Goal: Task Accomplishment & Management: Use online tool/utility

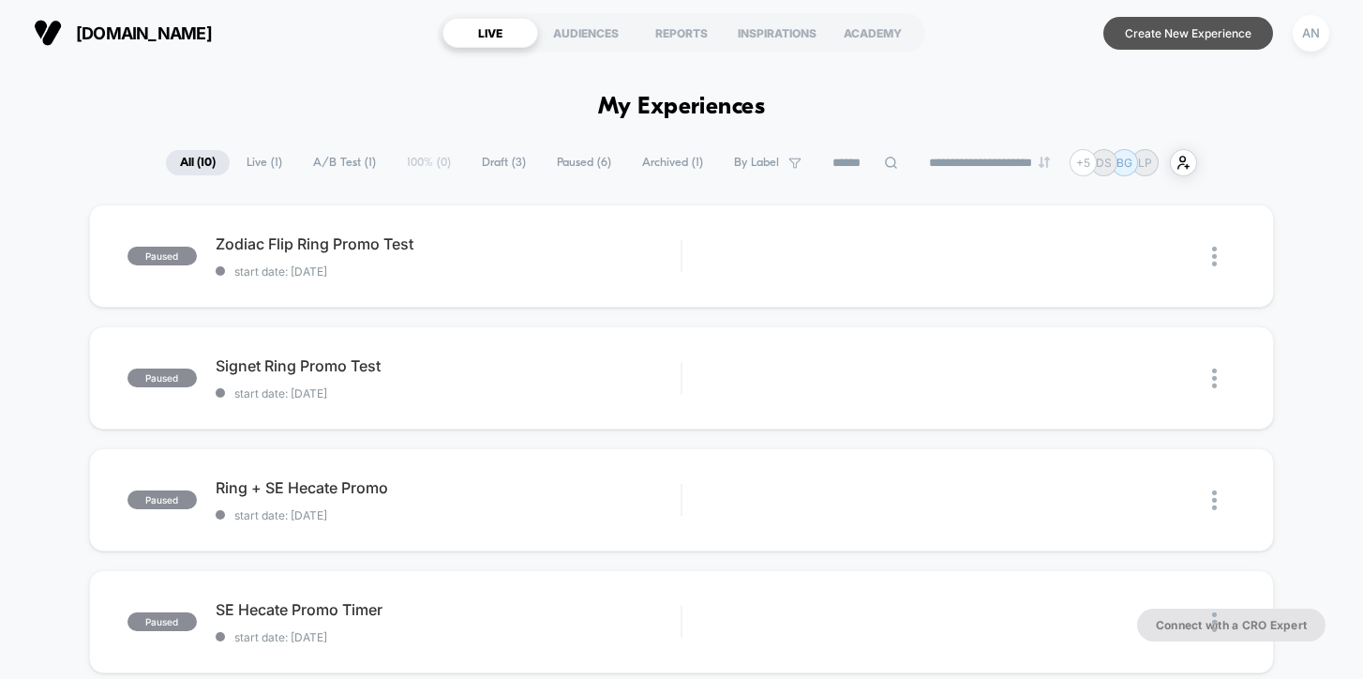
click at [1147, 40] on button "Create New Experience" at bounding box center [1188, 33] width 170 height 33
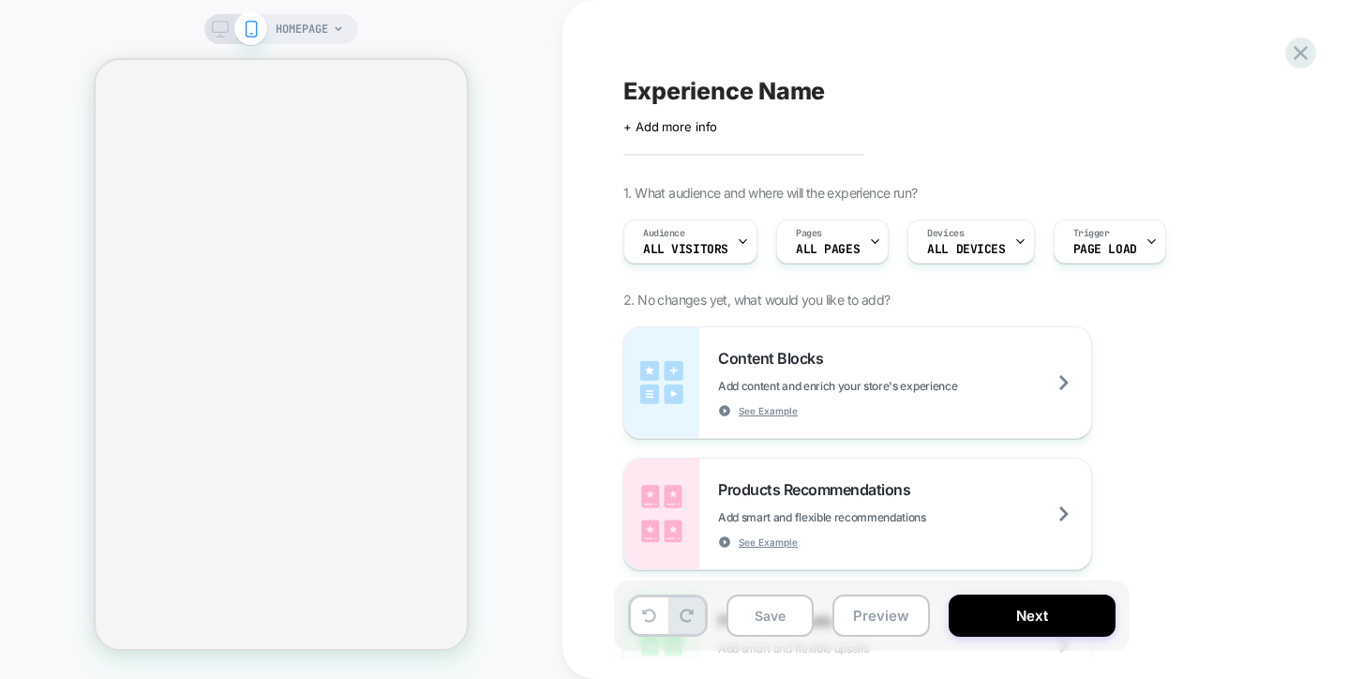
click at [668, 142] on div "Experience Name Click to edit experience details + Add more info 1. What audien…" at bounding box center [965, 339] width 703 height 641
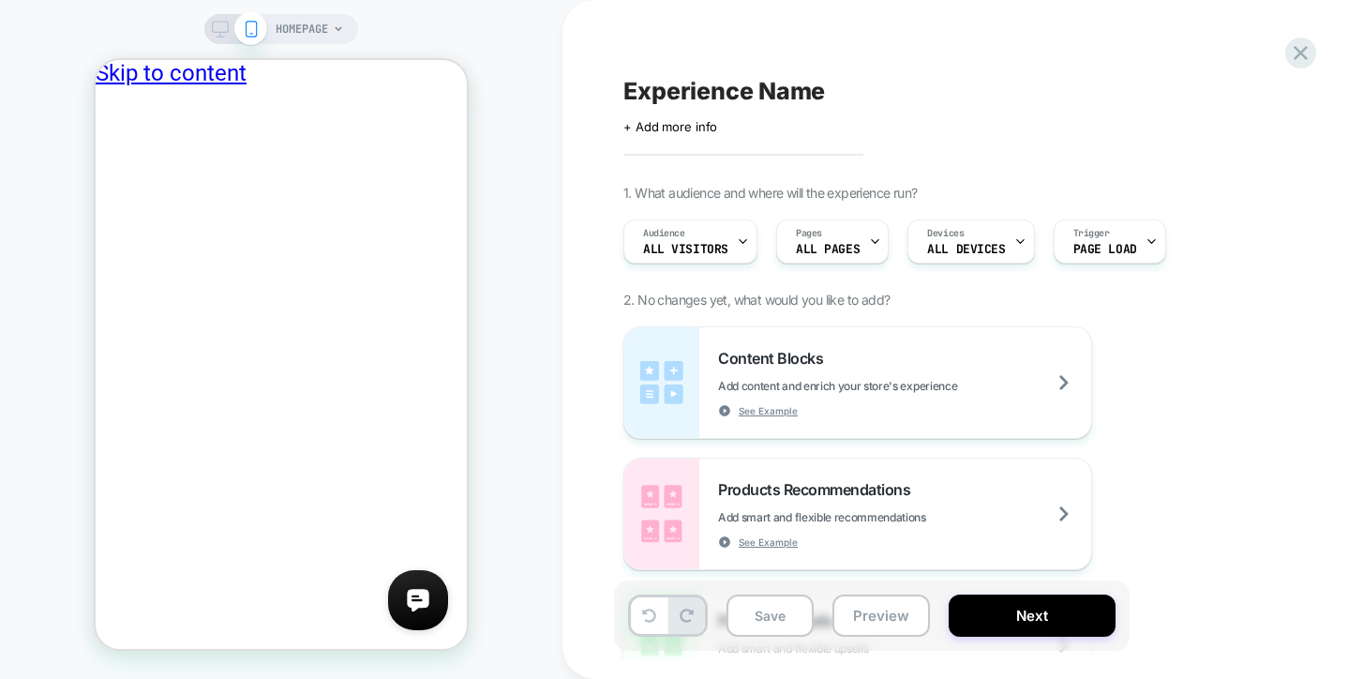
click at [308, 22] on span "HOMEPAGE" at bounding box center [302, 29] width 52 height 30
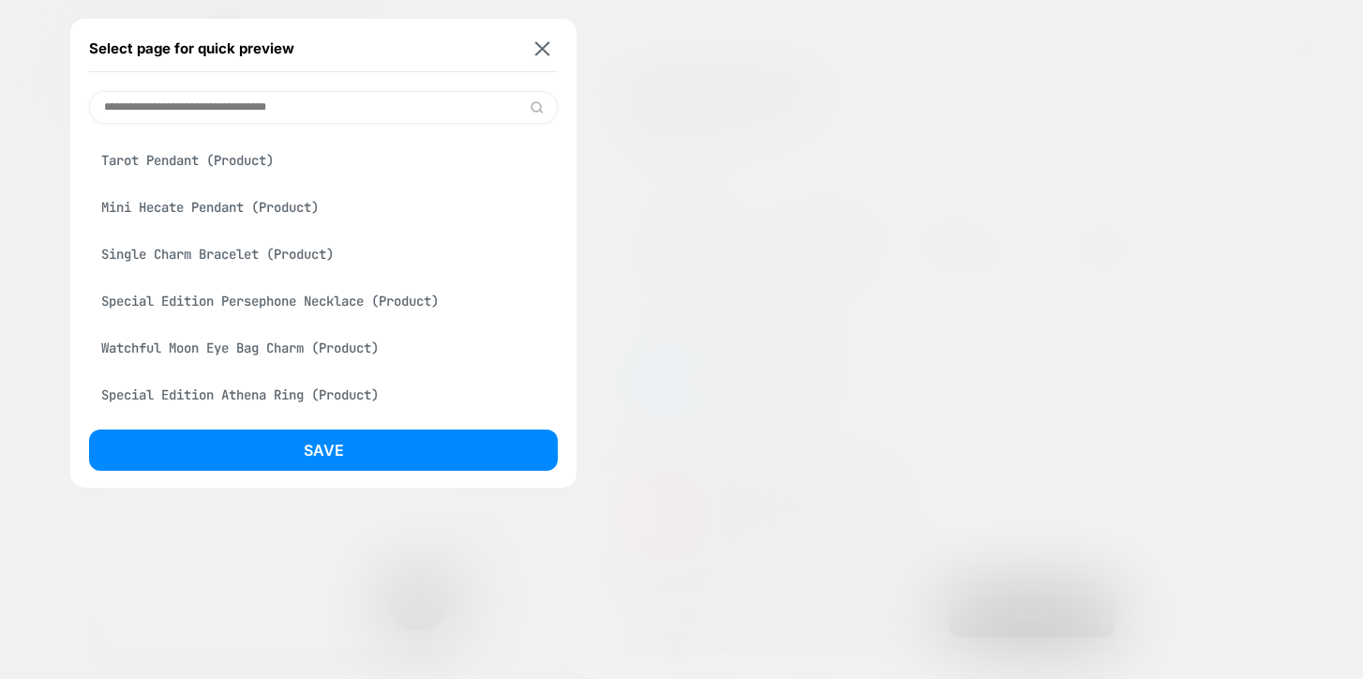
scroll to position [4571, 0]
click at [532, 51] on button at bounding box center [542, 48] width 23 height 16
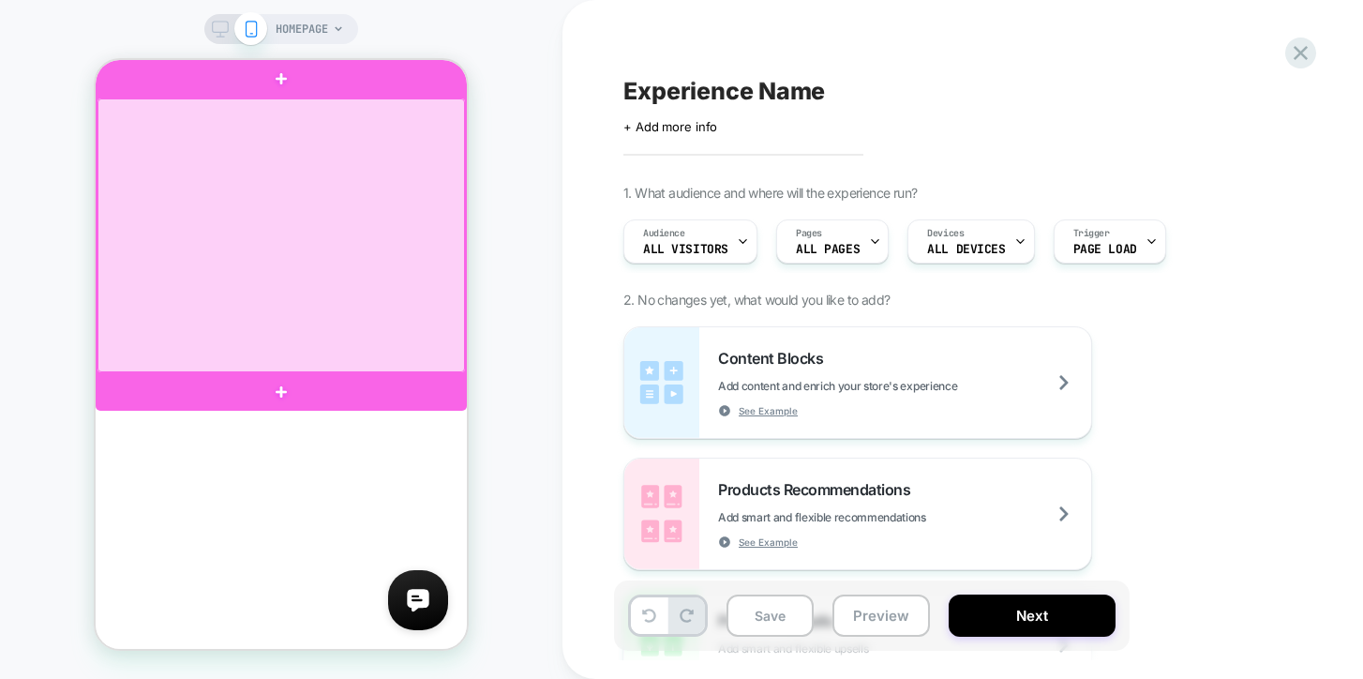
click at [296, 149] on div at bounding box center [280, 235] width 367 height 274
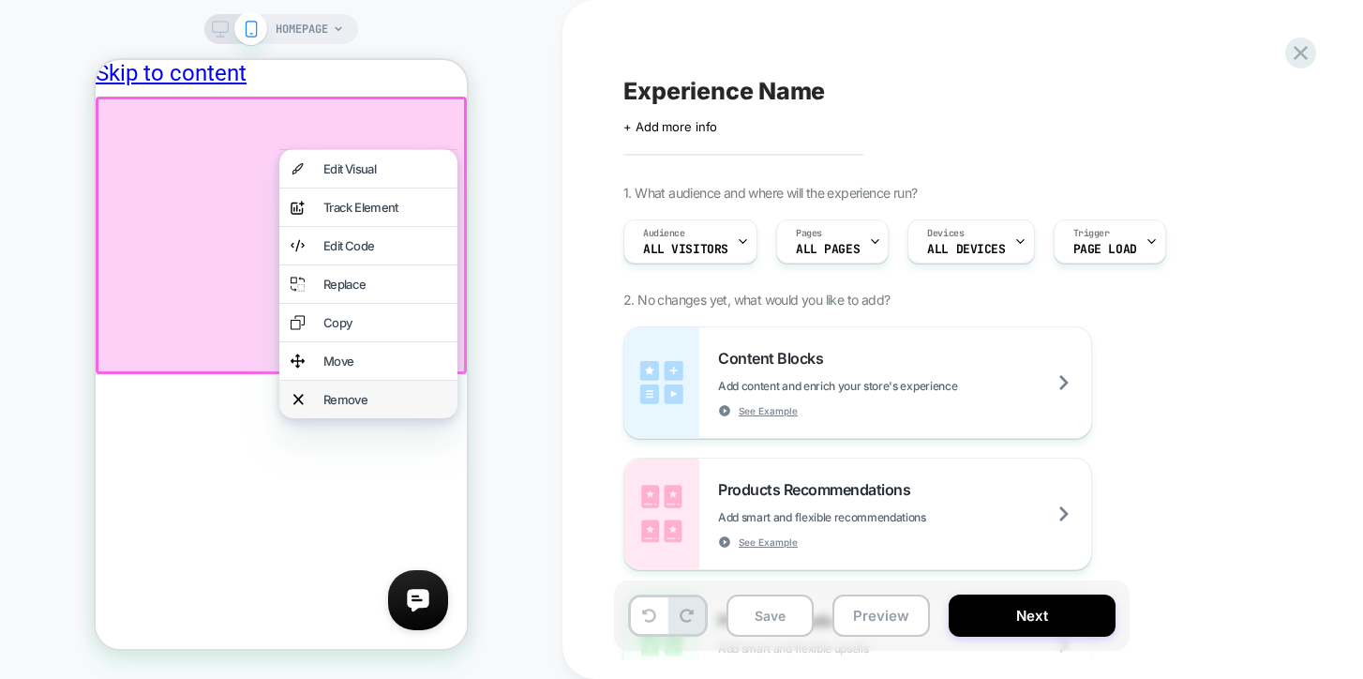
click at [357, 407] on div "Remove" at bounding box center [384, 399] width 123 height 15
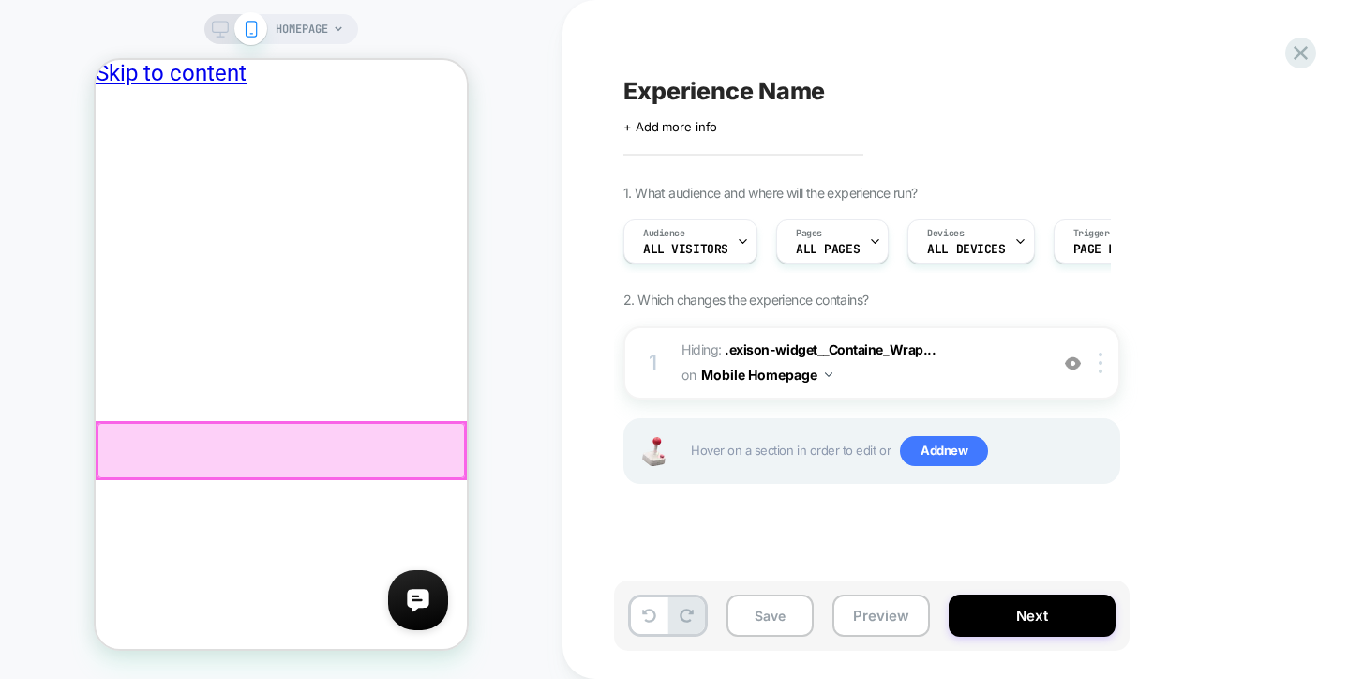
click at [277, 436] on div at bounding box center [280, 450] width 367 height 55
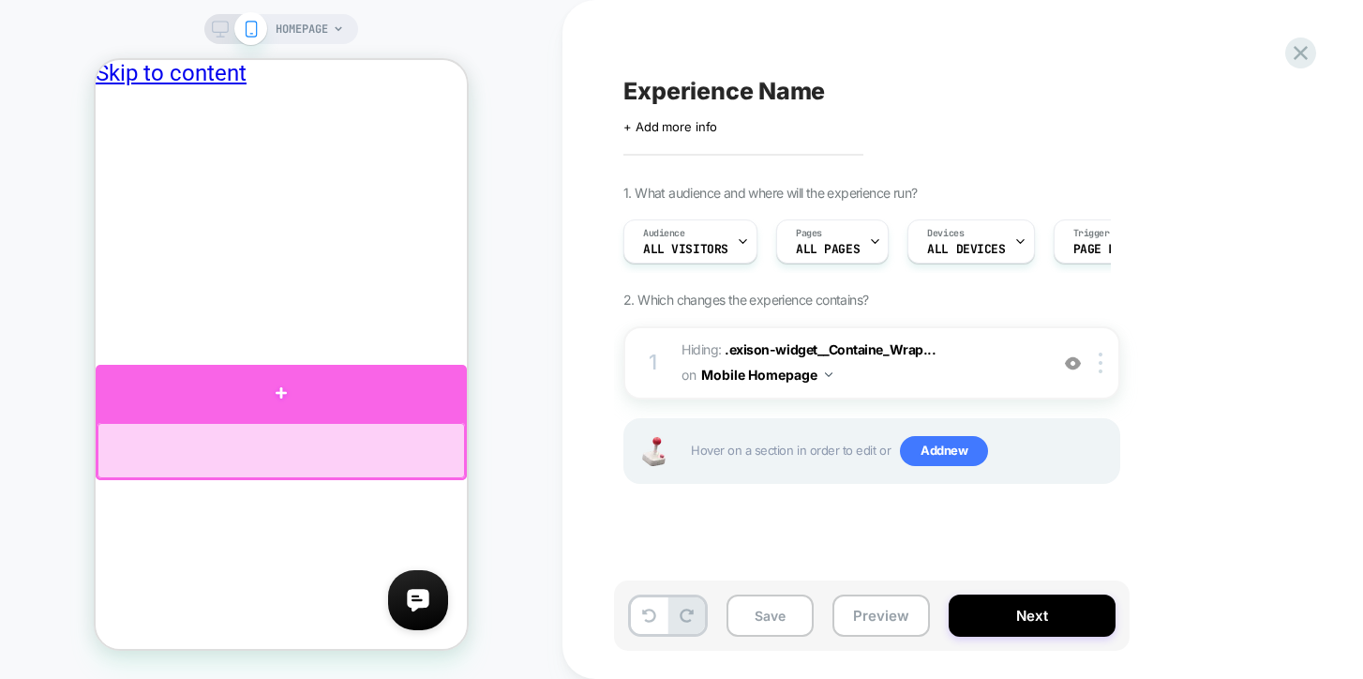
click at [284, 402] on div at bounding box center [281, 393] width 371 height 56
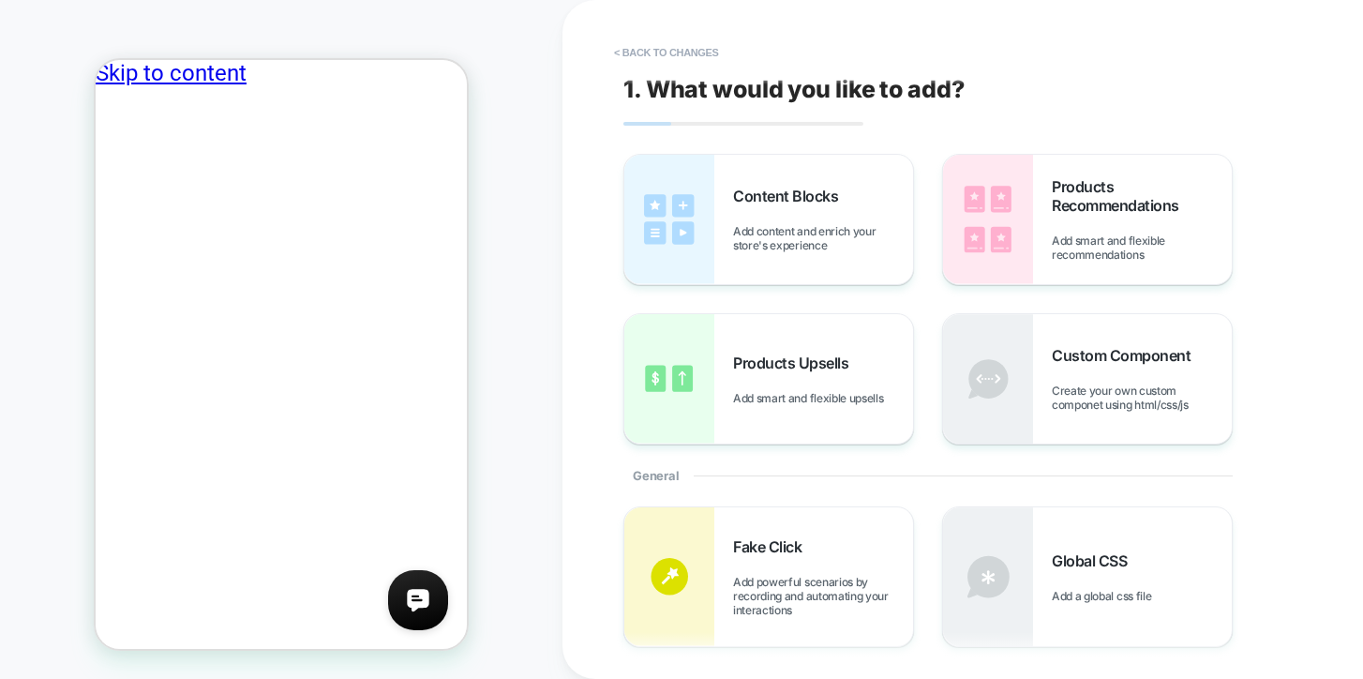
click at [637, 56] on button "< Back to changes" at bounding box center [667, 52] width 124 height 30
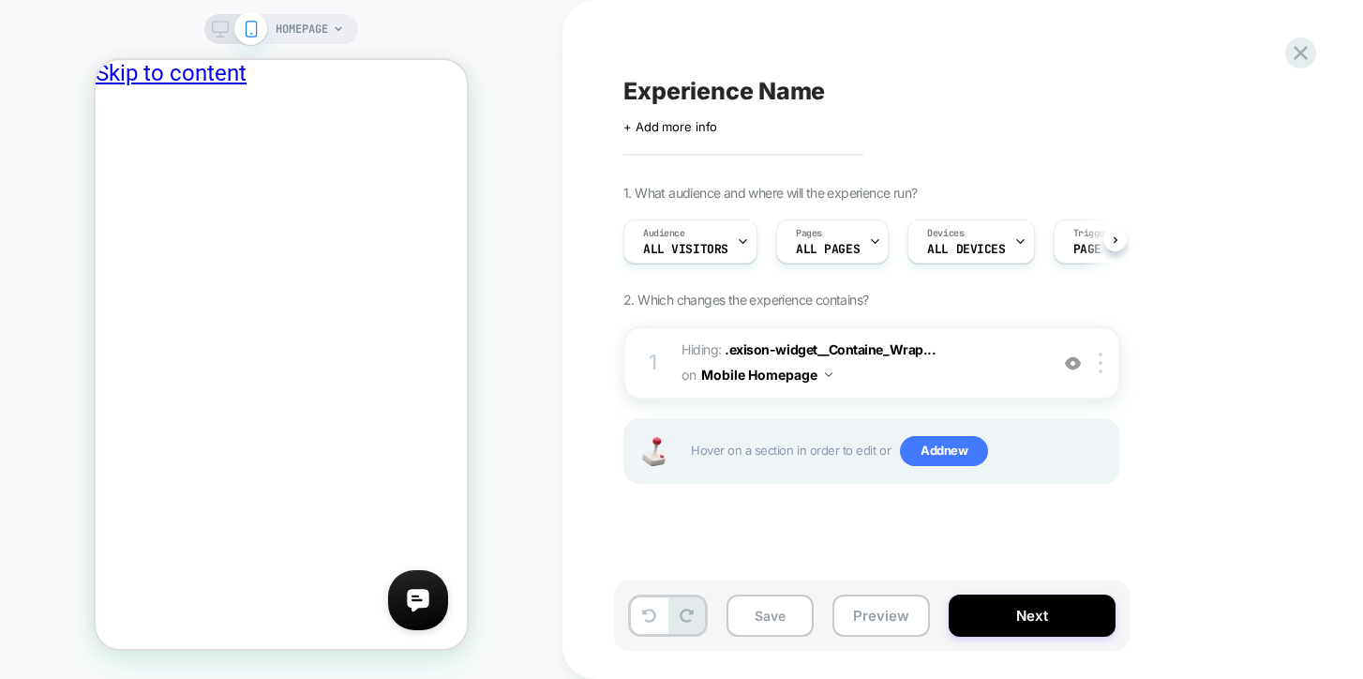
scroll to position [0, 1]
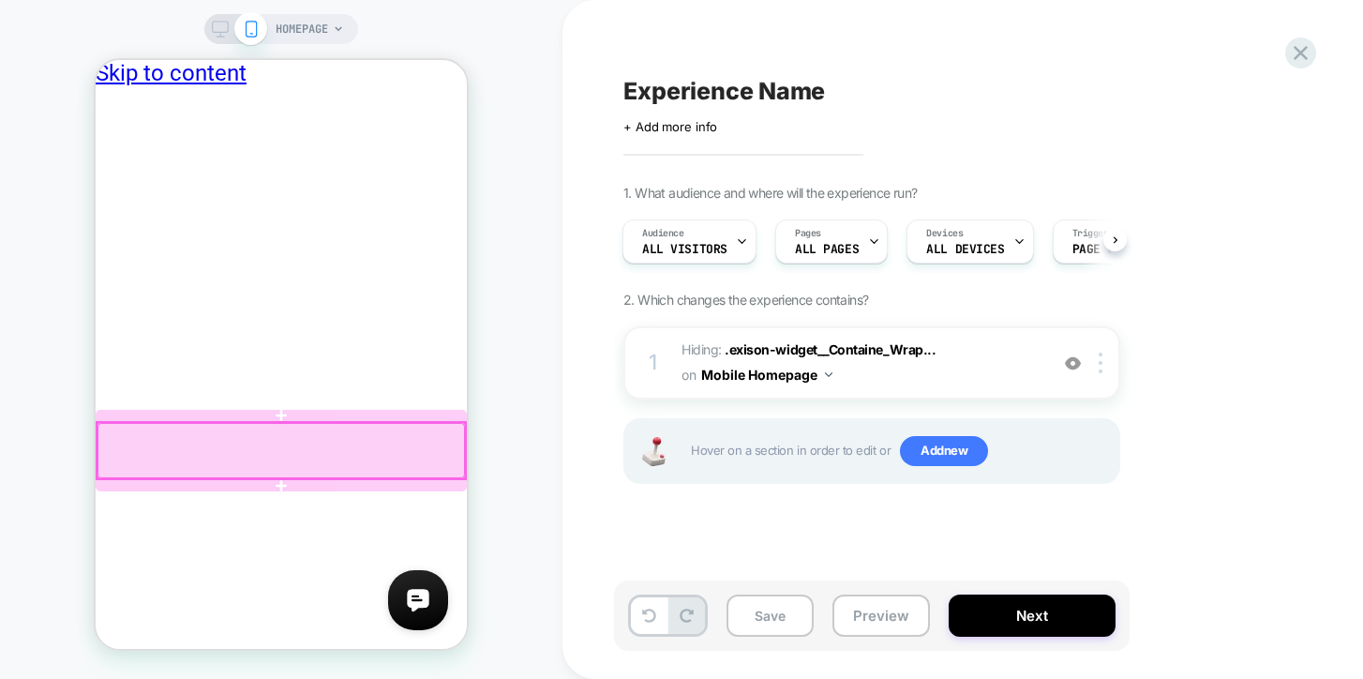
click at [290, 423] on div at bounding box center [280, 450] width 367 height 55
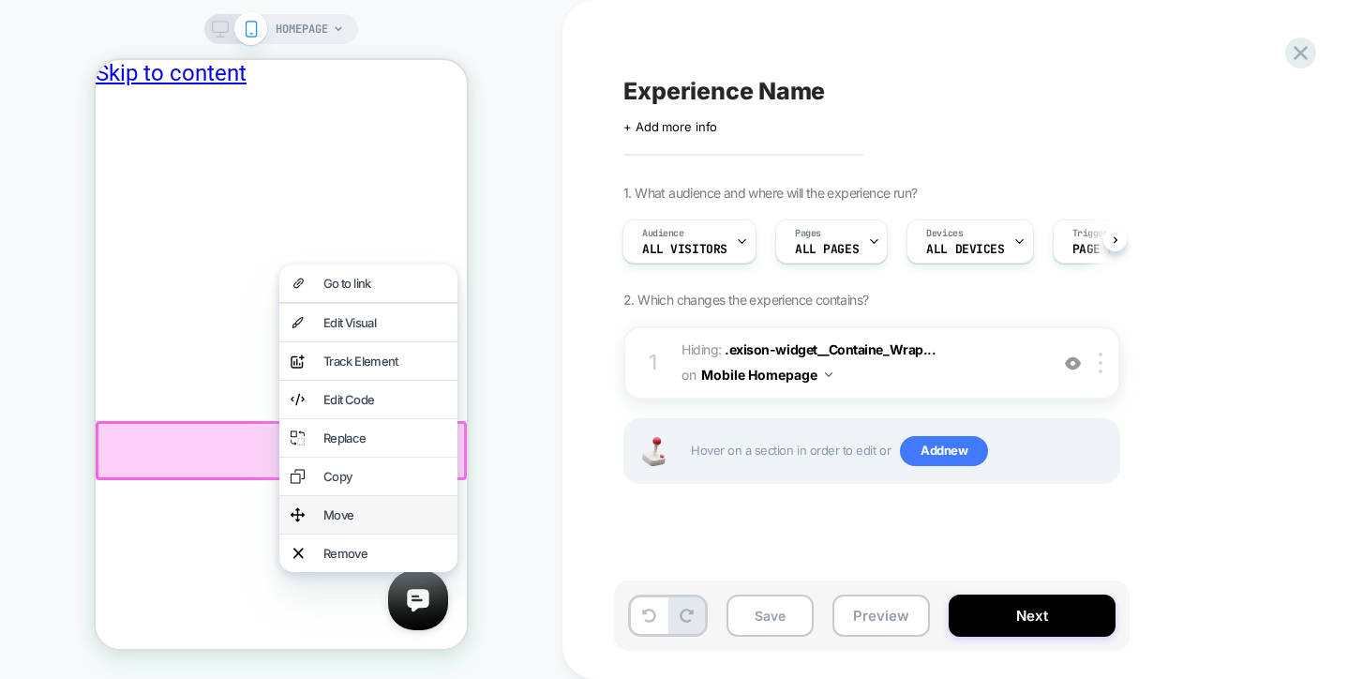
click at [343, 522] on div "Move" at bounding box center [384, 514] width 123 height 15
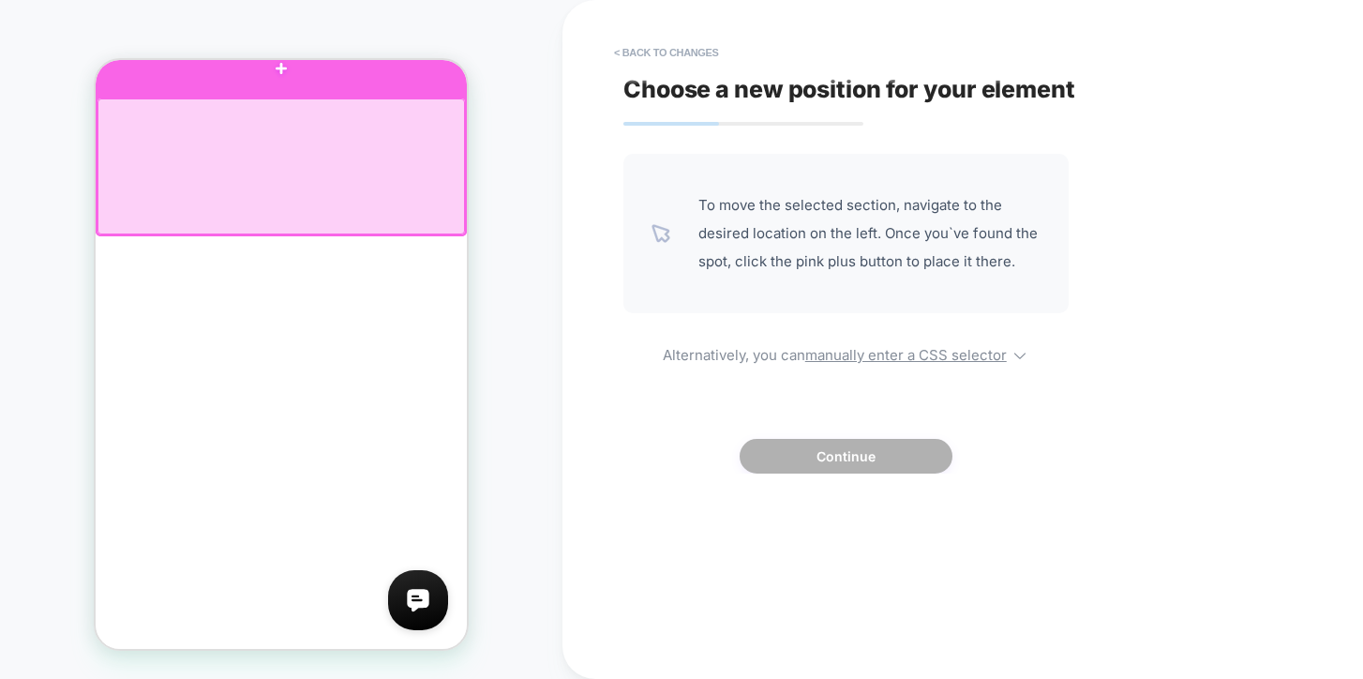
click at [261, 73] on div at bounding box center [281, 68] width 371 height 56
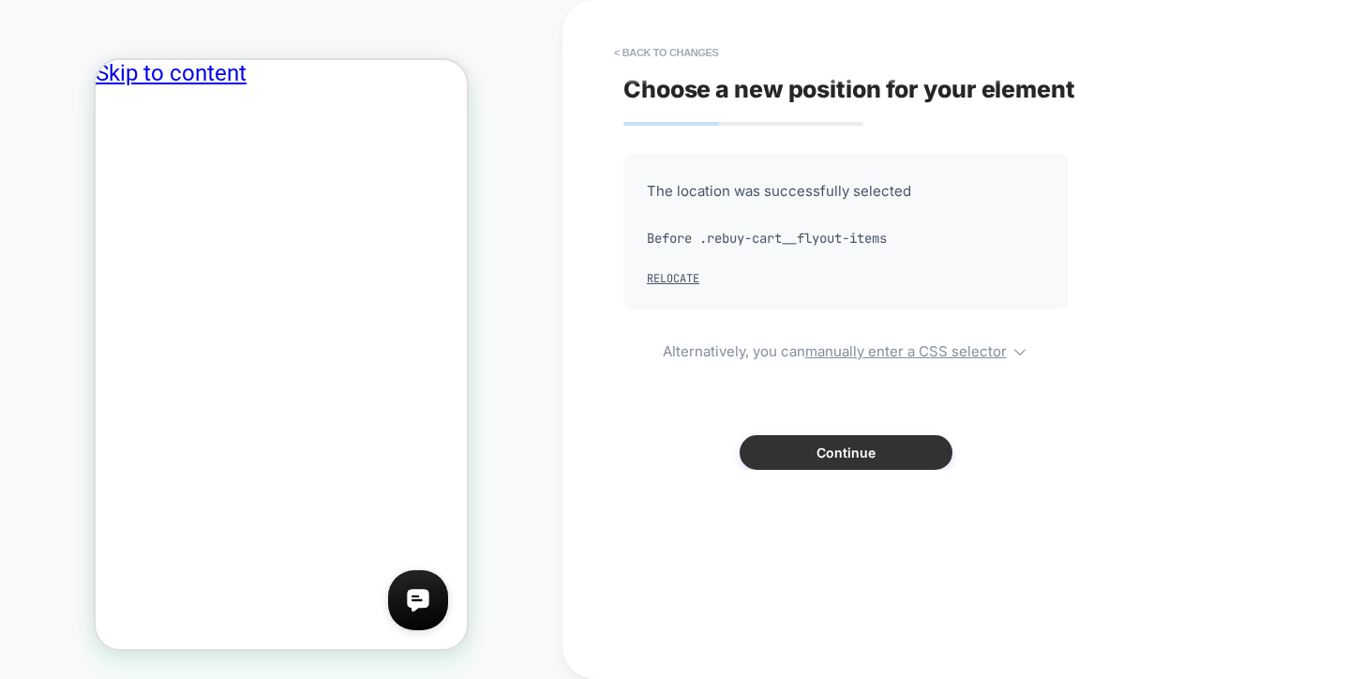
click at [879, 450] on button "Continue" at bounding box center [846, 452] width 213 height 35
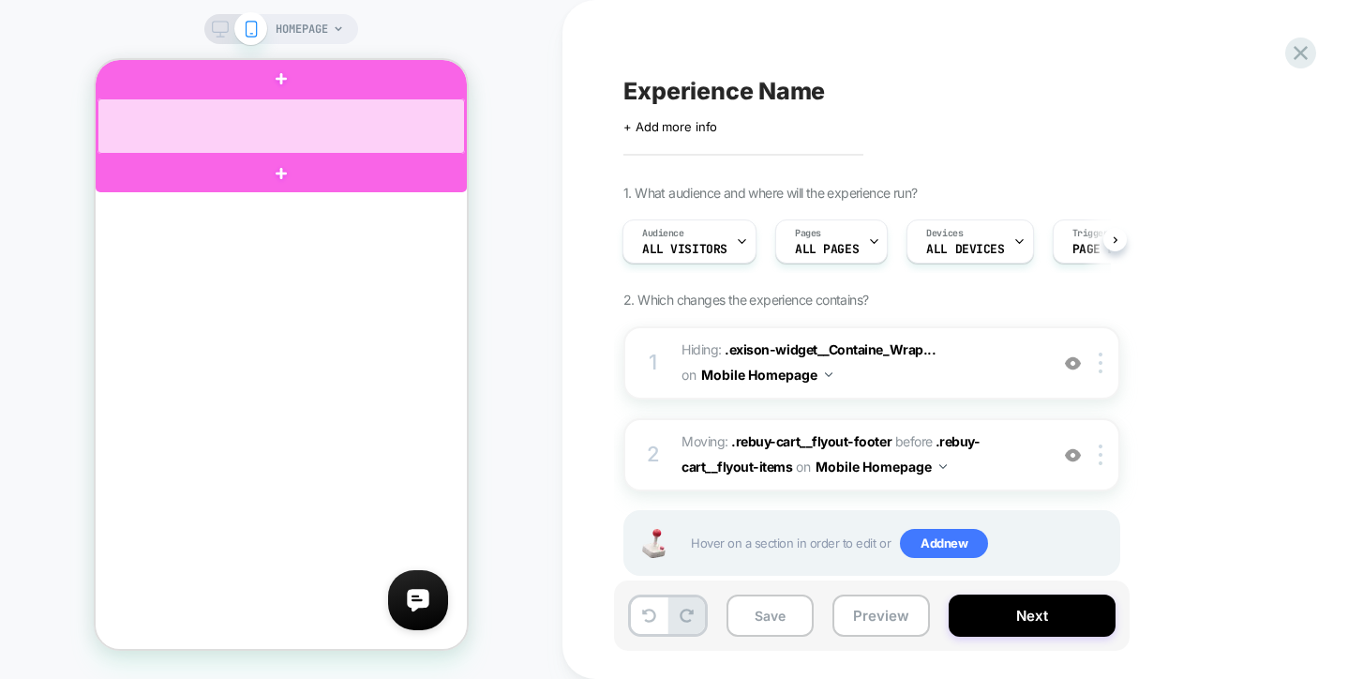
click at [238, 122] on div at bounding box center [280, 125] width 367 height 55
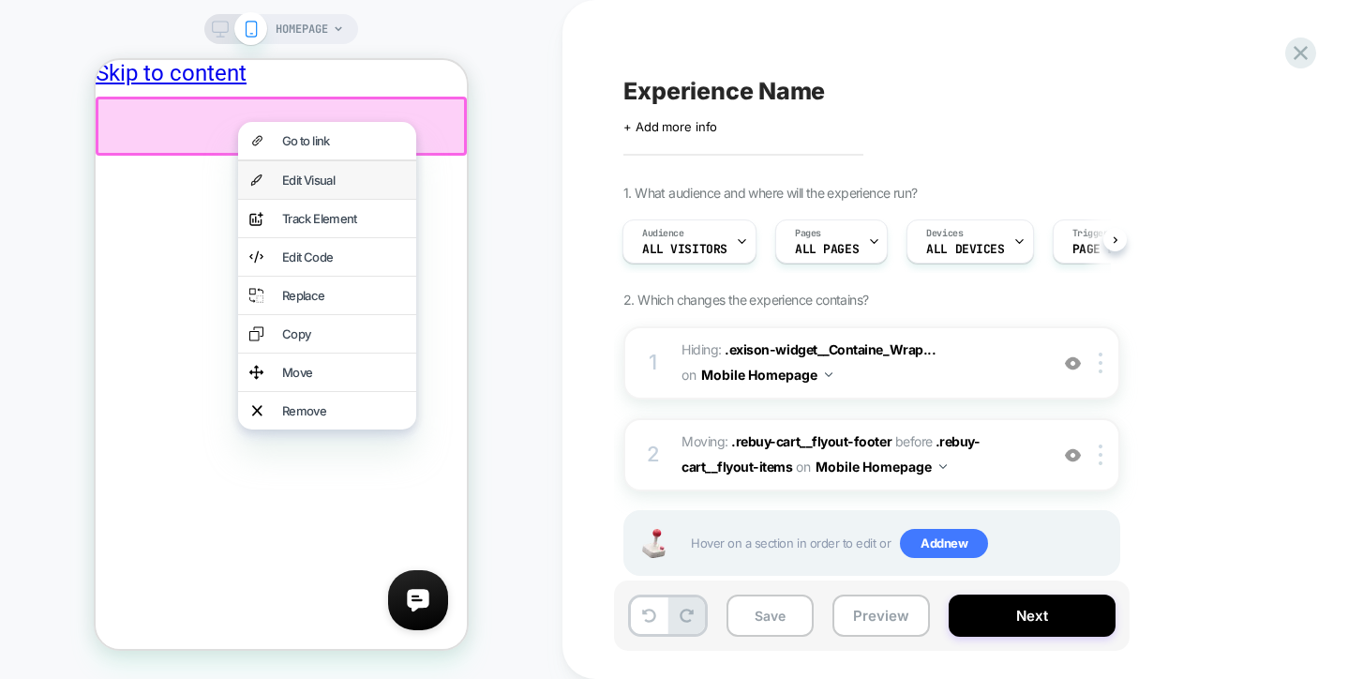
click at [324, 181] on div "Edit Visual" at bounding box center [343, 179] width 123 height 15
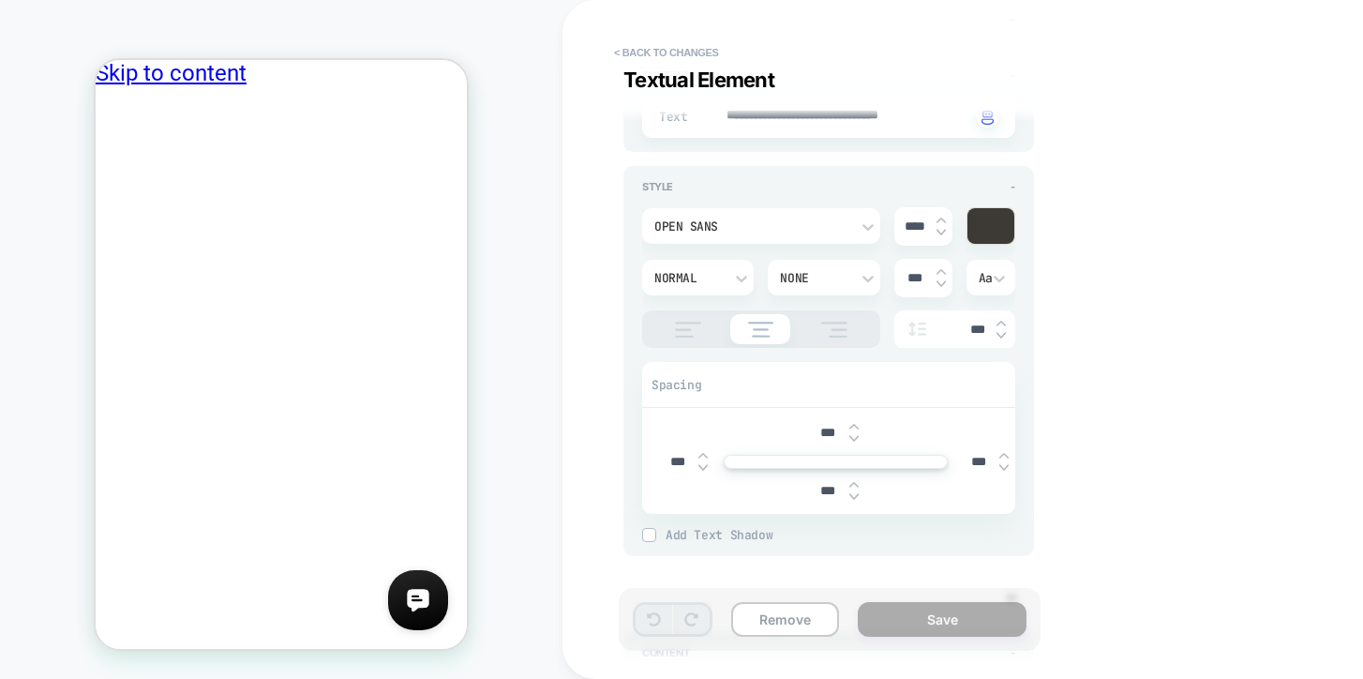
scroll to position [202, 0]
click at [684, 49] on button "< Back to changes" at bounding box center [667, 52] width 124 height 30
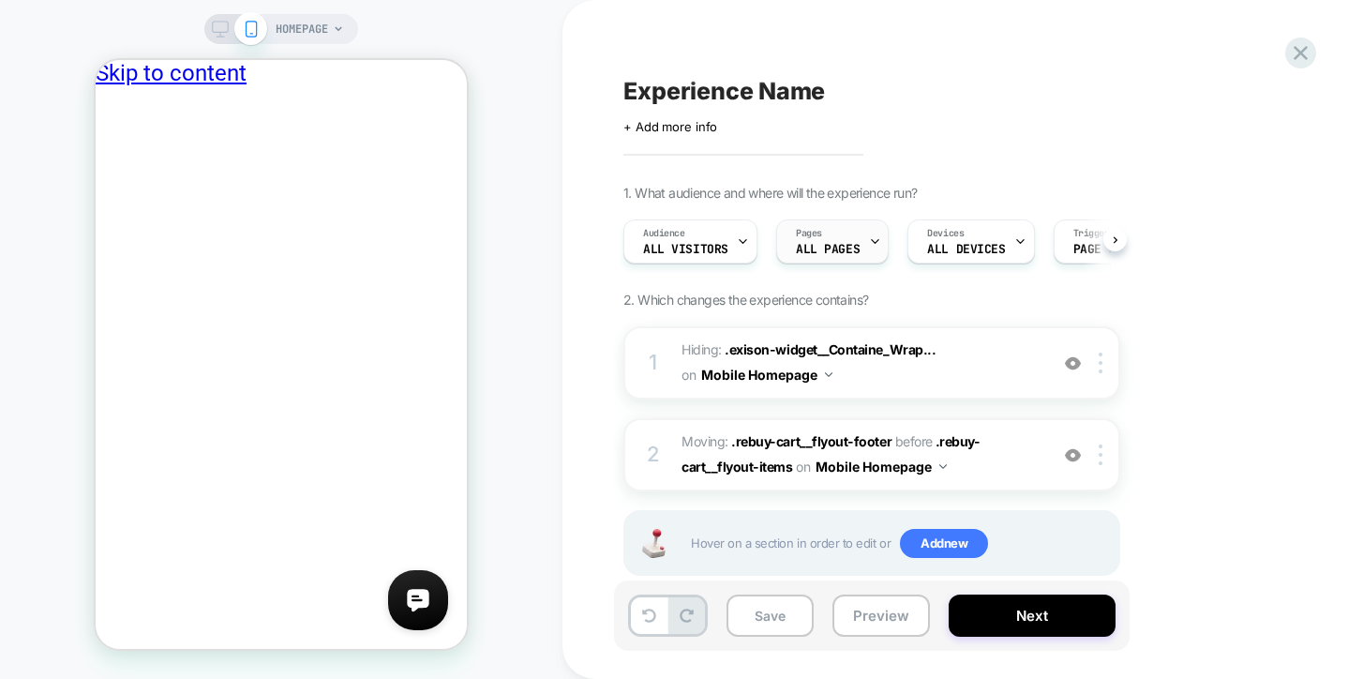
scroll to position [0, 1]
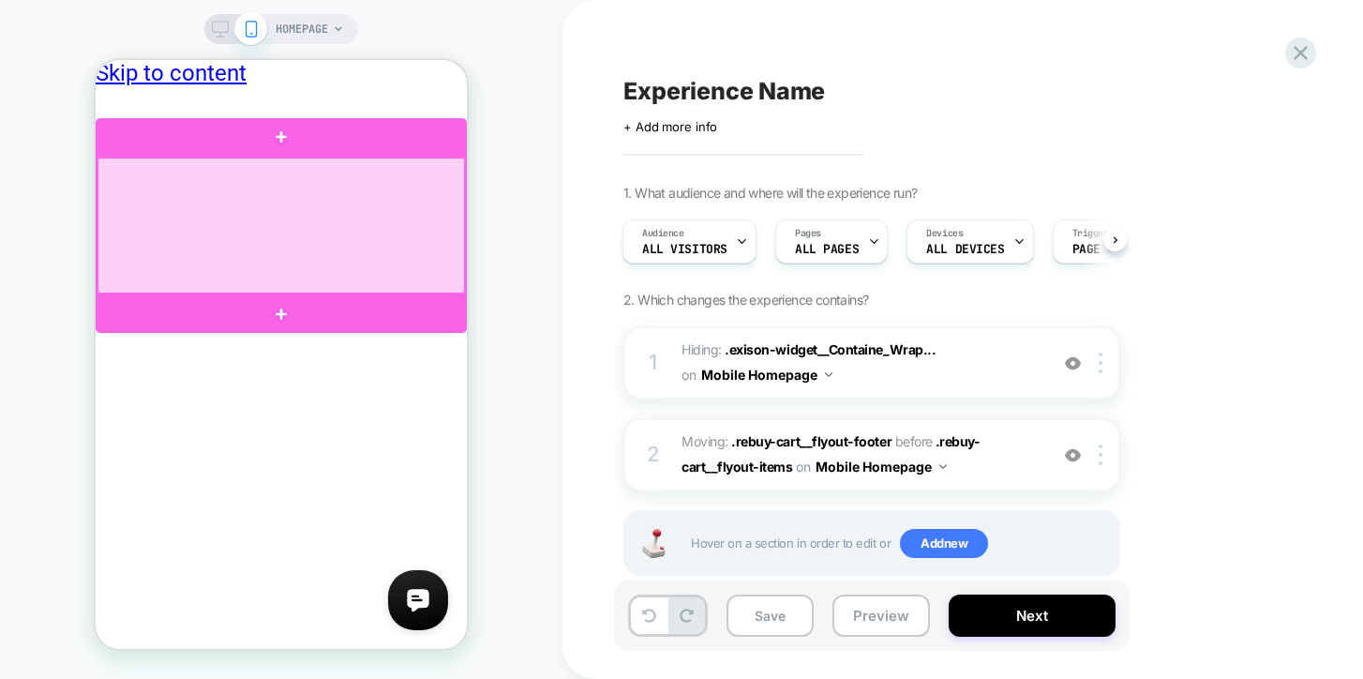
click at [370, 207] on div at bounding box center [280, 225] width 367 height 136
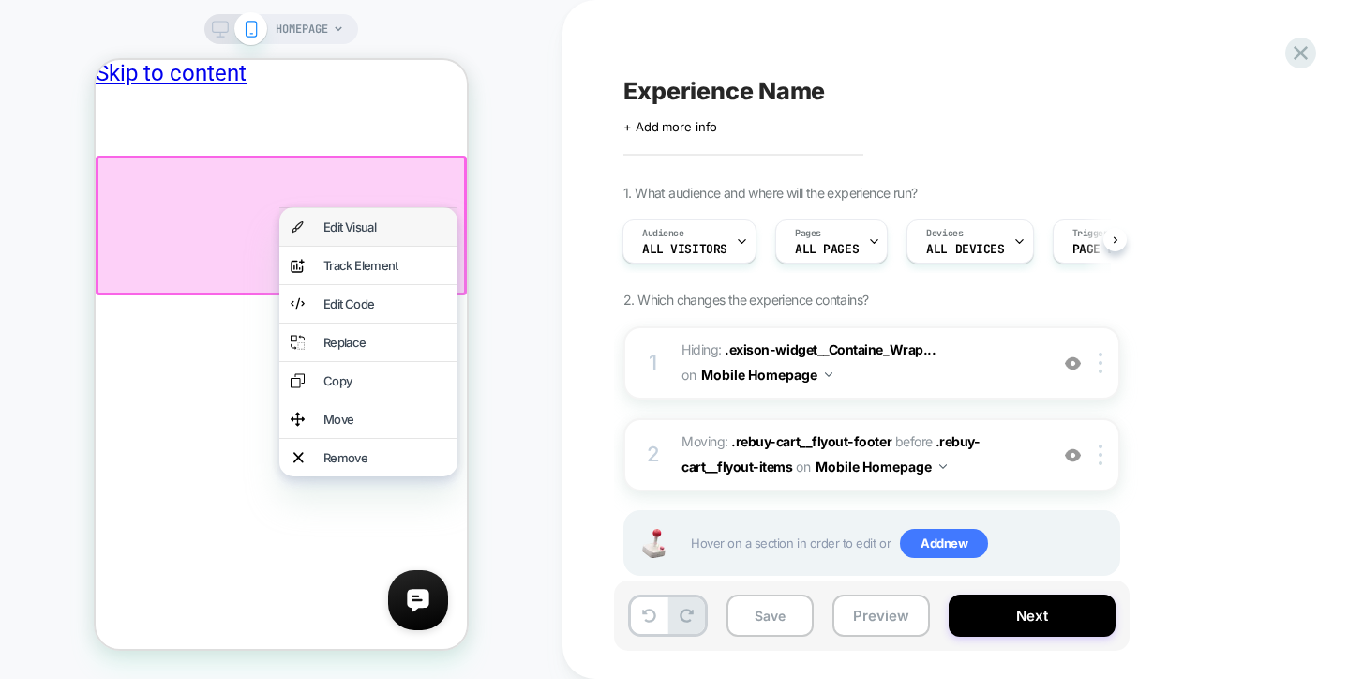
click at [380, 237] on div "Edit Visual" at bounding box center [368, 226] width 178 height 37
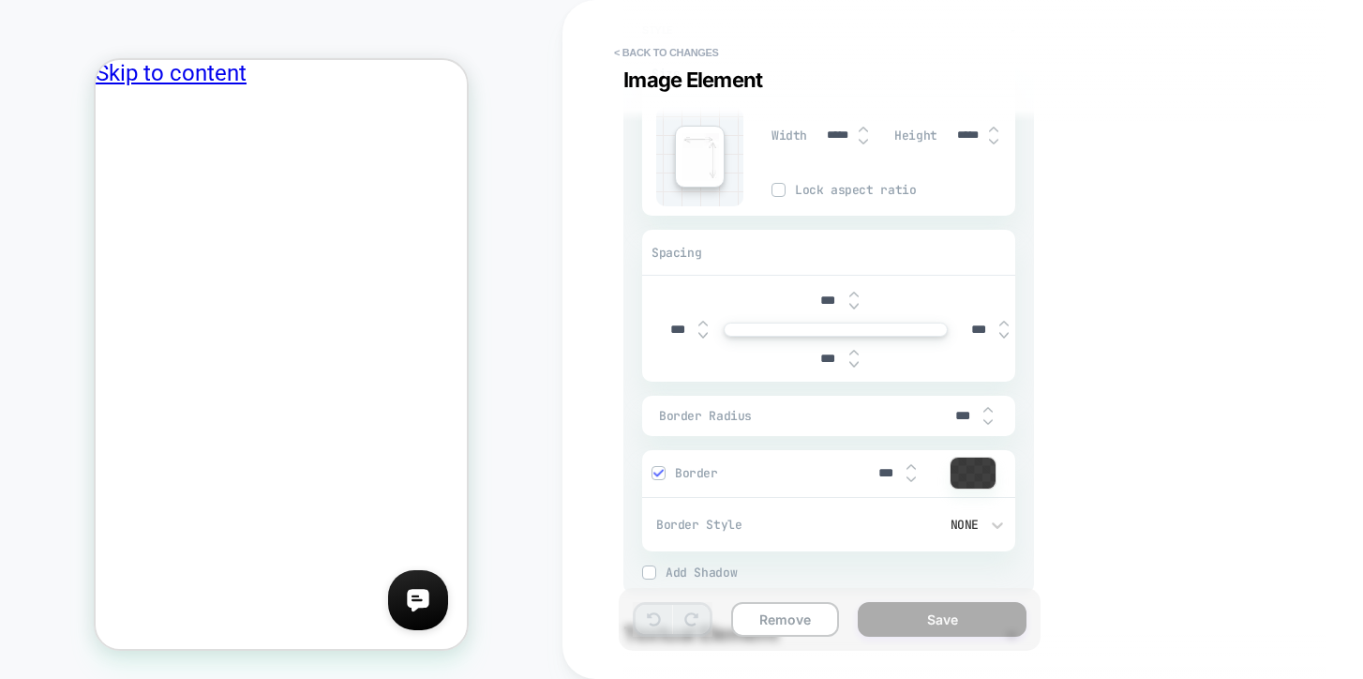
scroll to position [518, 0]
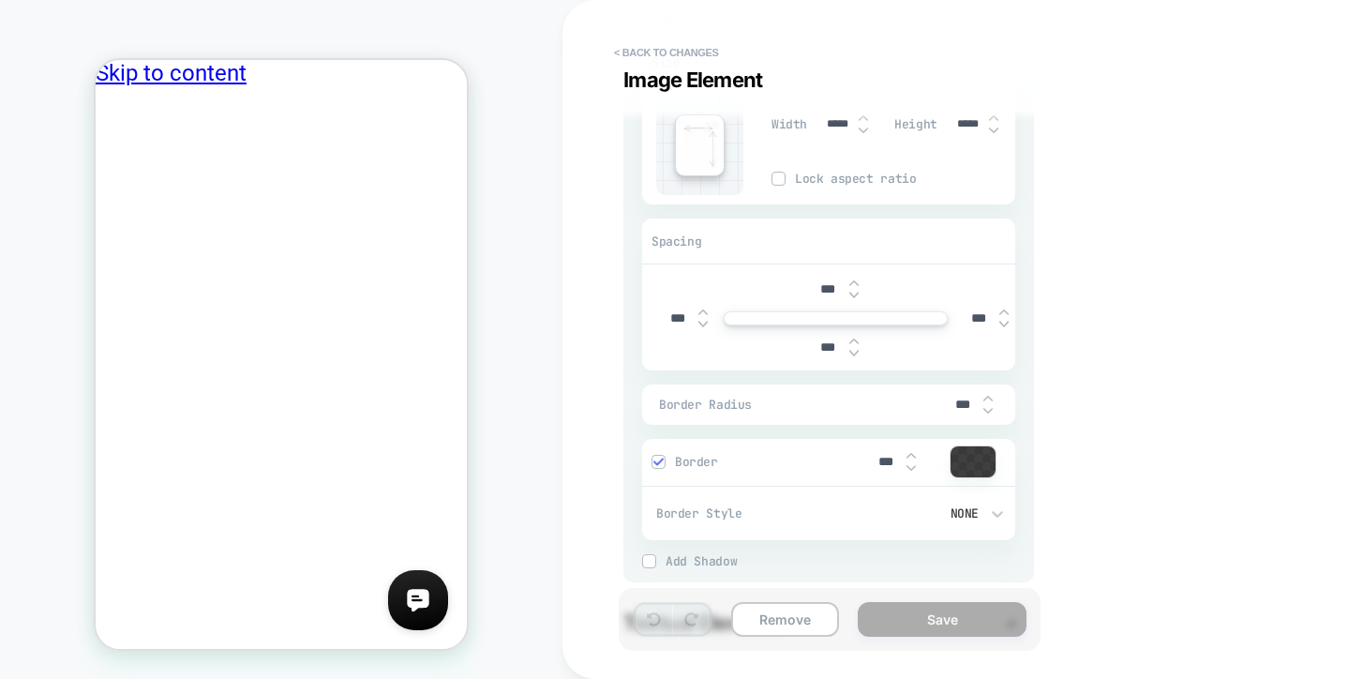
click at [992, 411] on img at bounding box center [987, 410] width 9 height 7
type textarea "*"
type input "***"
click at [992, 411] on img at bounding box center [987, 410] width 9 height 7
type textarea "*"
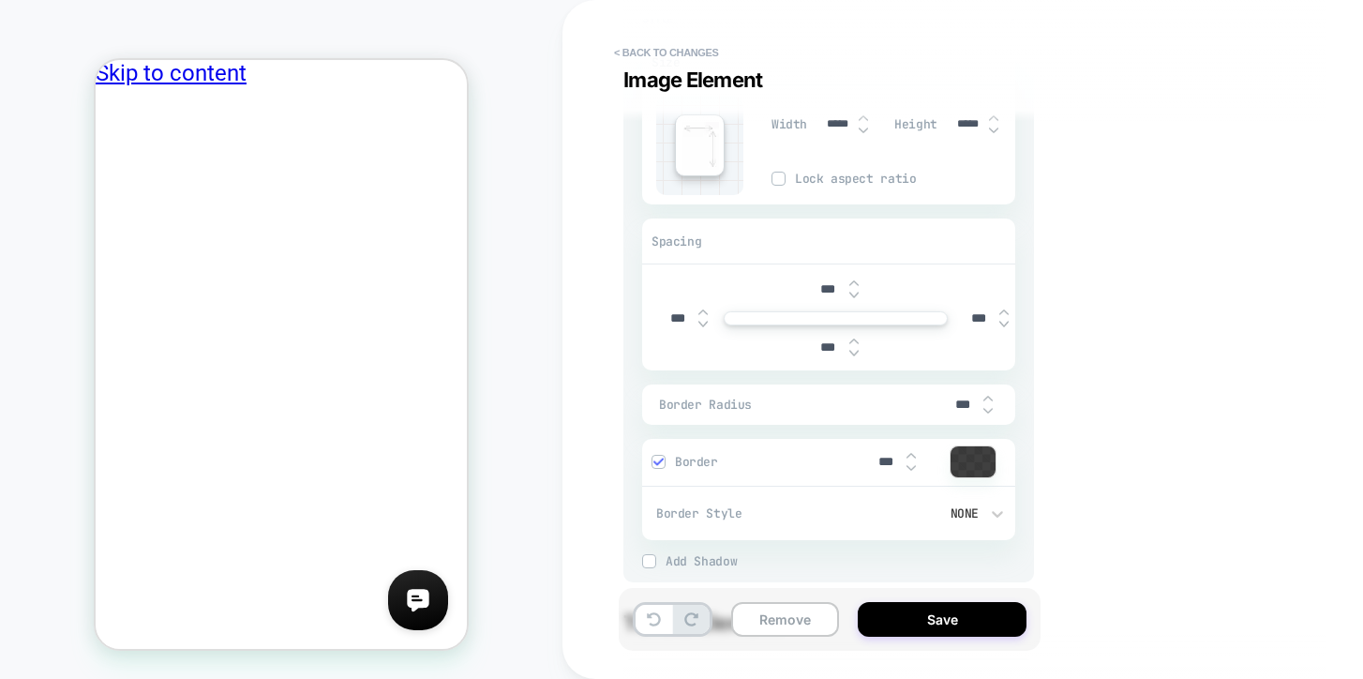
type input "***"
click at [992, 395] on img at bounding box center [987, 398] width 9 height 7
type textarea "*"
type input "***"
click at [992, 395] on img at bounding box center [987, 398] width 9 height 7
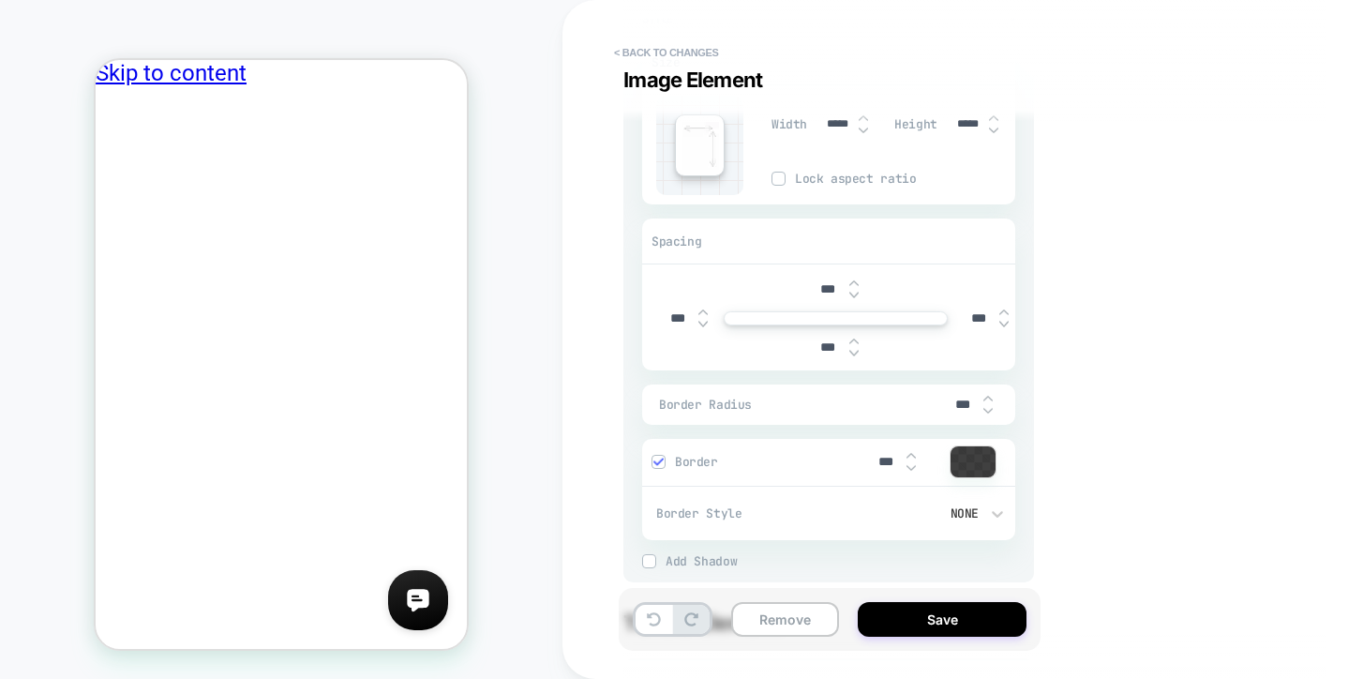
type textarea "*"
type input "***"
click at [659, 462] on img at bounding box center [657, 461] width 9 height 9
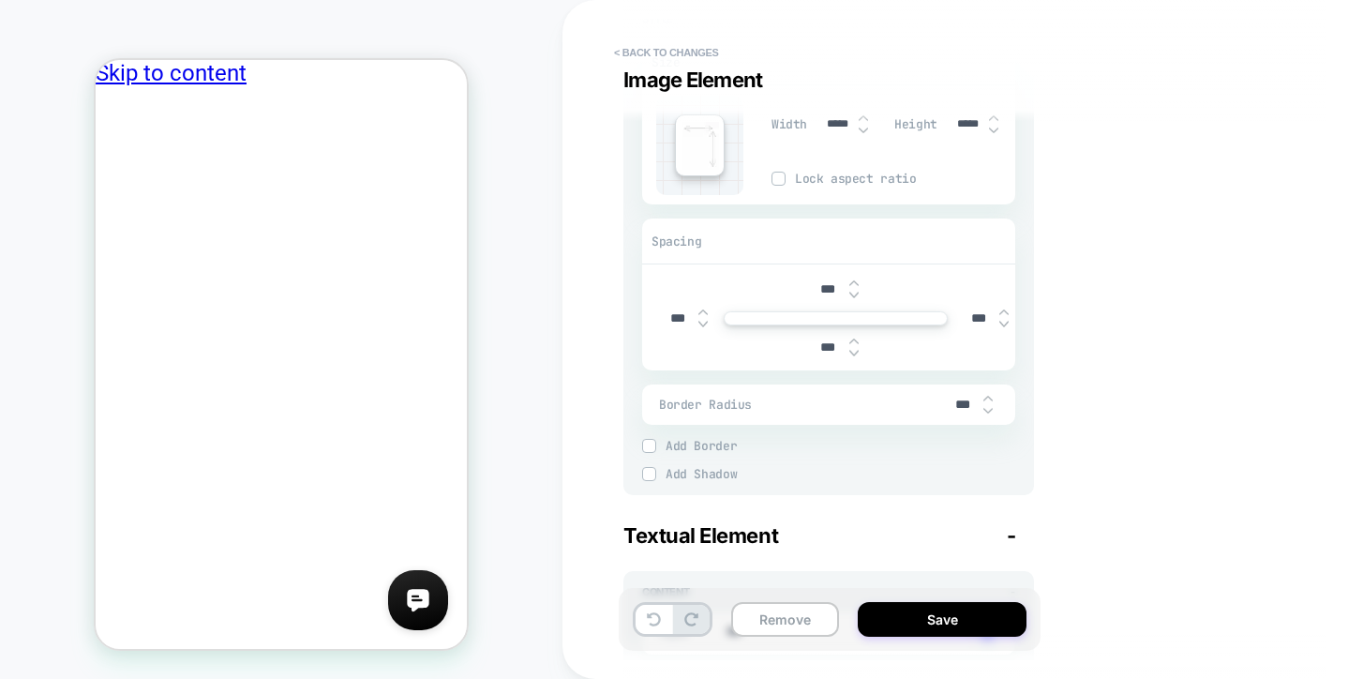
click at [650, 444] on img at bounding box center [648, 445] width 9 height 9
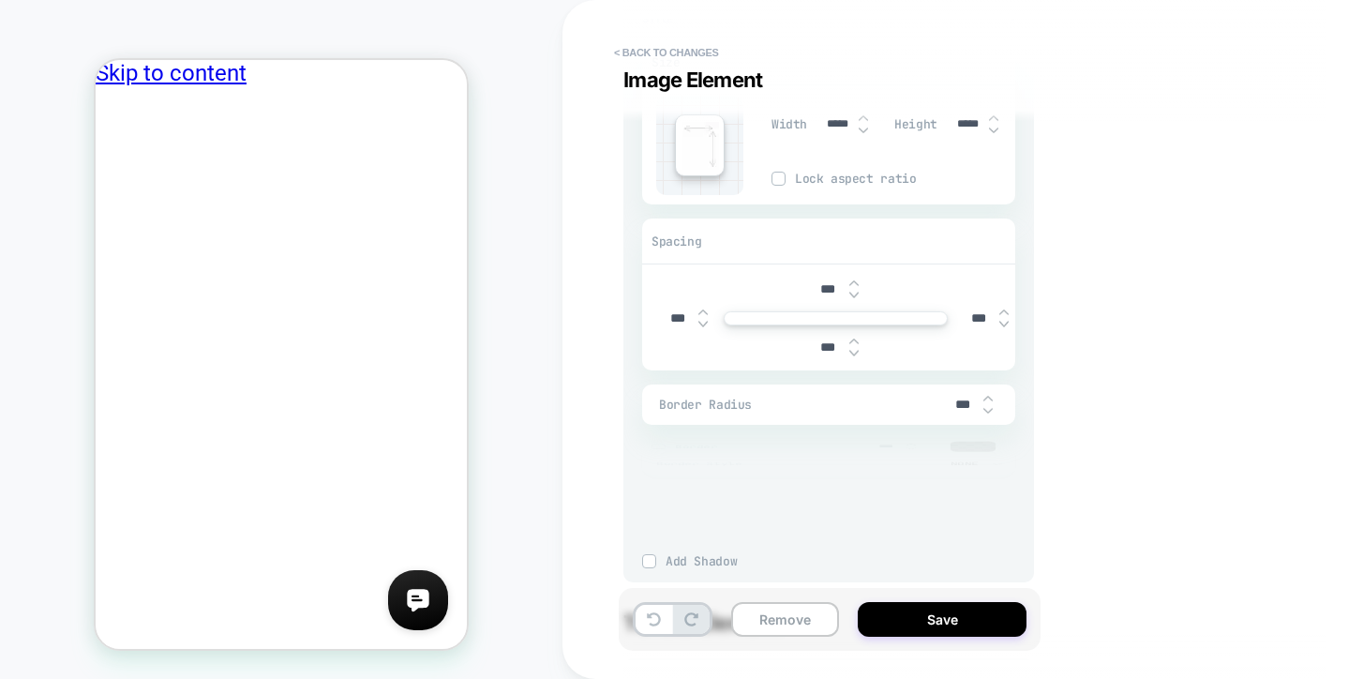
type textarea "*"
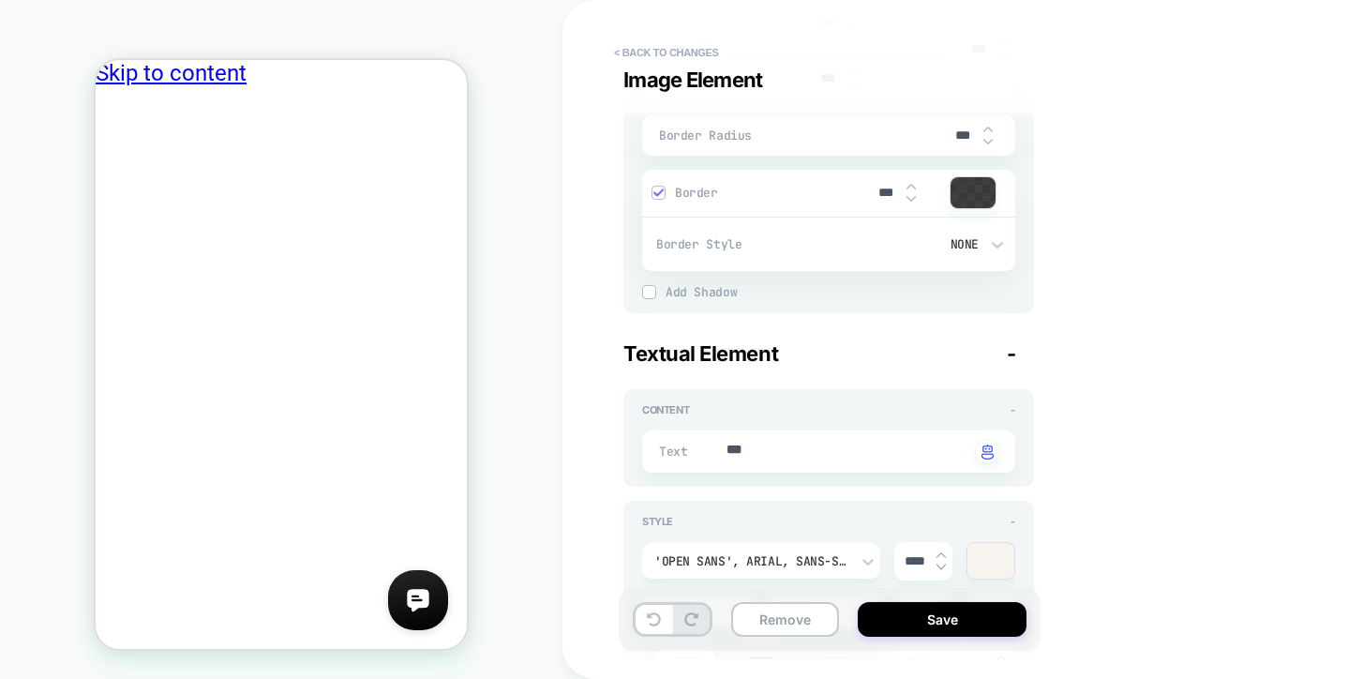
scroll to position [789, 0]
click at [659, 47] on button "< Back to changes" at bounding box center [667, 52] width 124 height 30
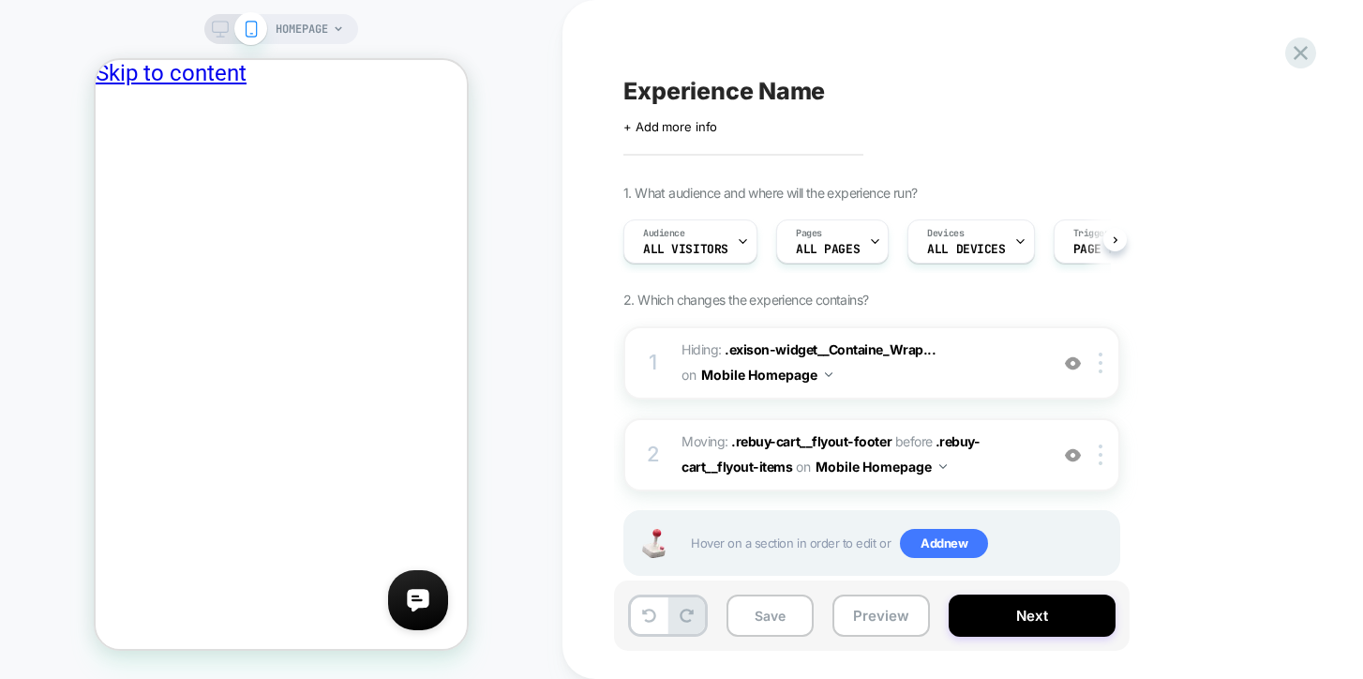
scroll to position [0, 1]
click at [219, 31] on rect at bounding box center [221, 27] width 16 height 10
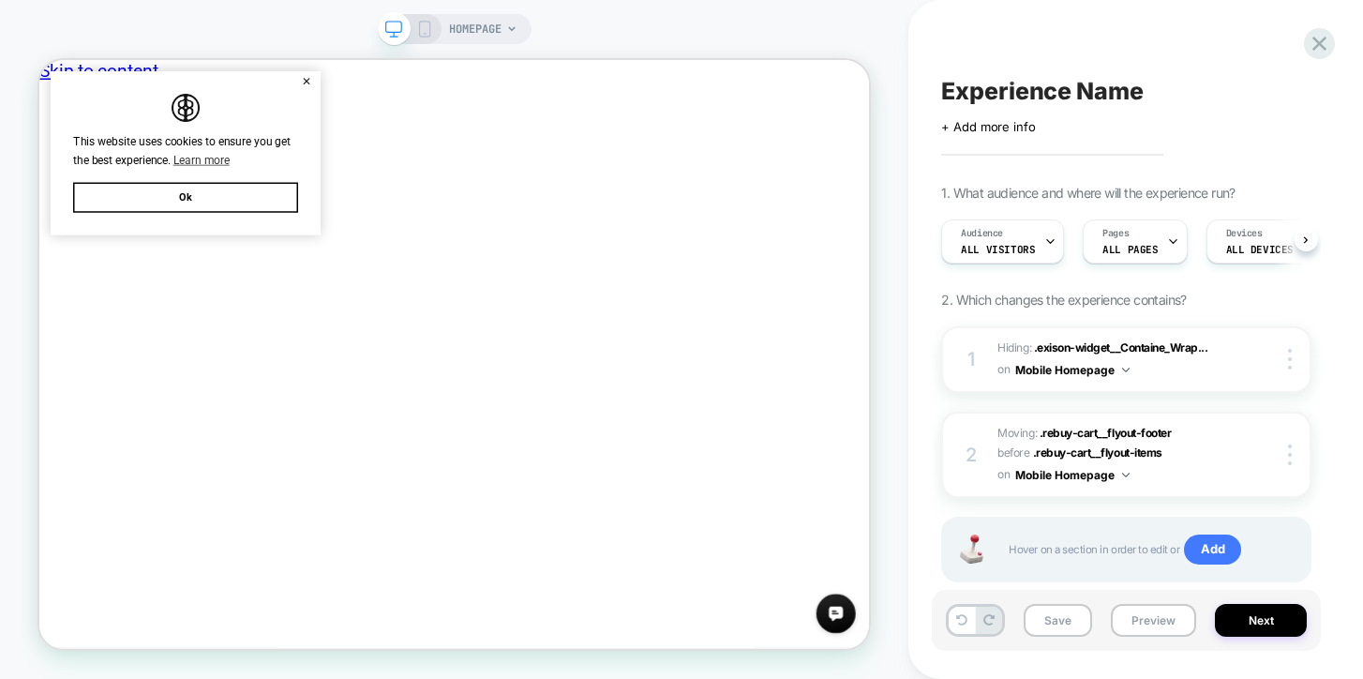
scroll to position [0, 1]
click at [313, 240] on button "Ok" at bounding box center [234, 243] width 300 height 40
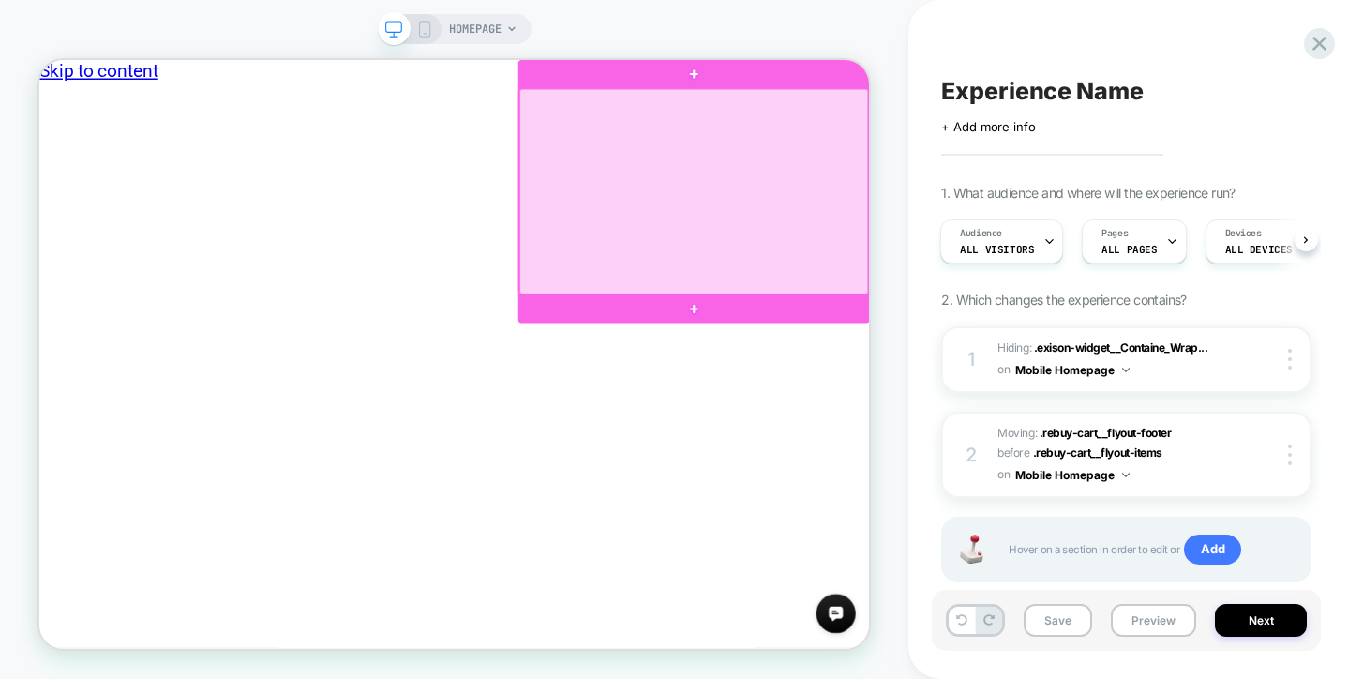
click at [896, 157] on div at bounding box center [912, 235] width 465 height 274
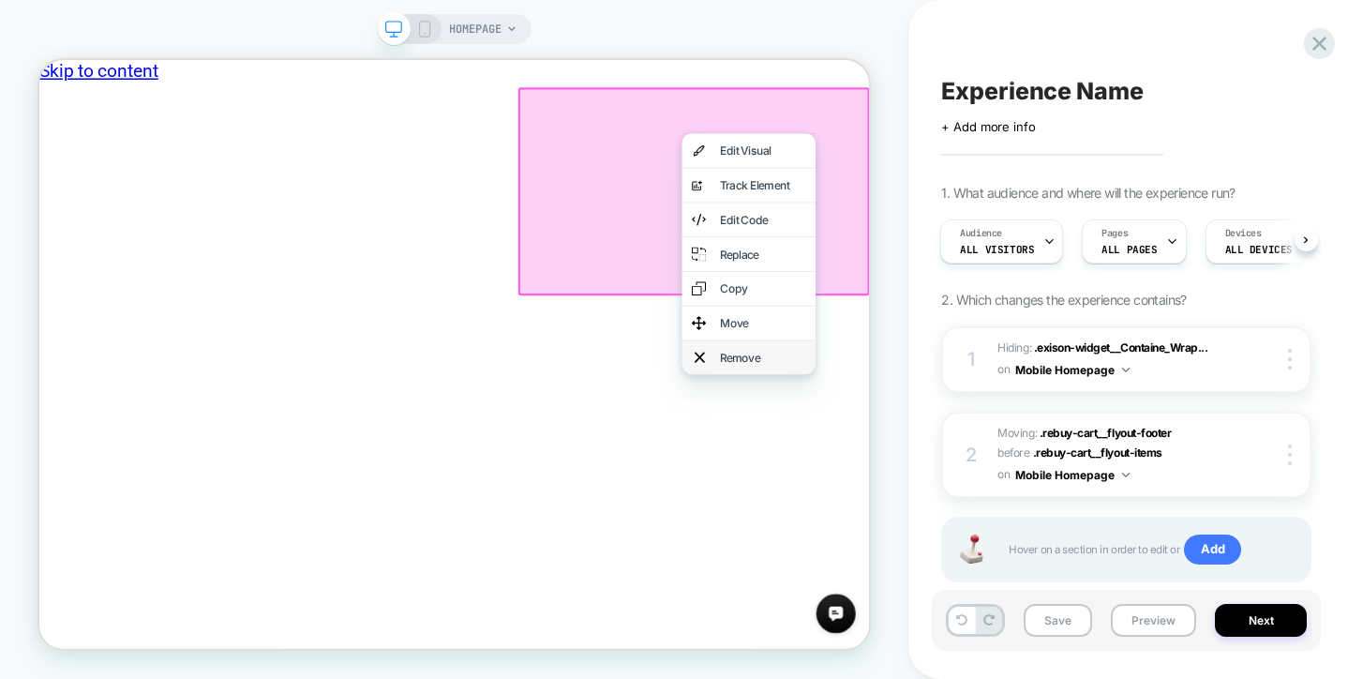
click at [997, 450] on div "Remove" at bounding box center [1004, 456] width 114 height 19
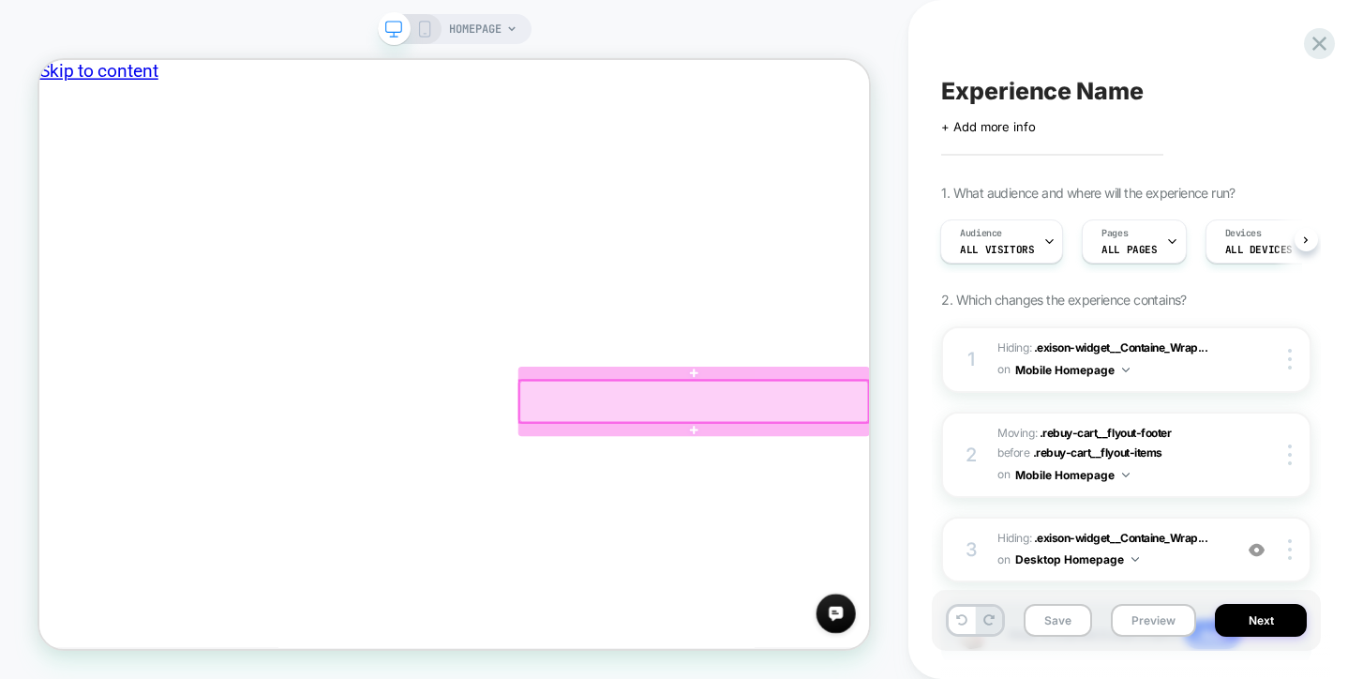
click at [861, 492] on div at bounding box center [912, 514] width 465 height 55
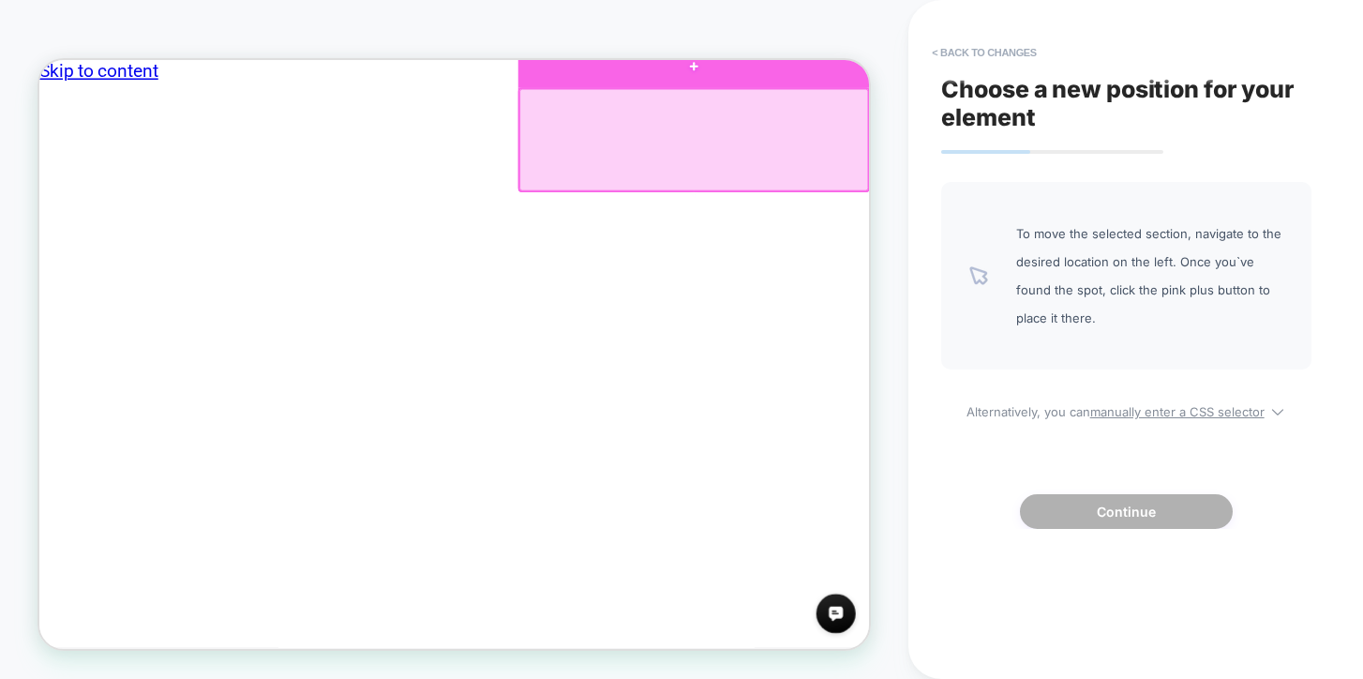
click at [957, 82] on div at bounding box center [912, 68] width 469 height 55
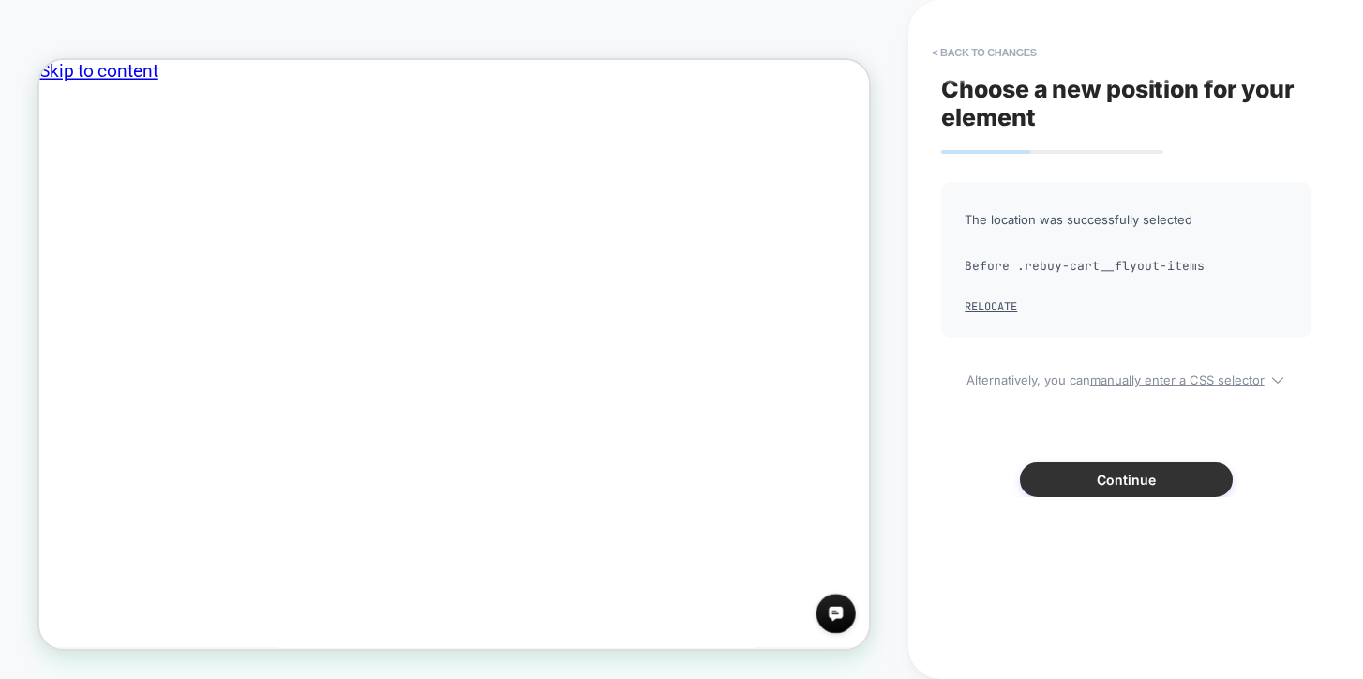
click at [1113, 478] on button "Continue" at bounding box center [1126, 479] width 213 height 35
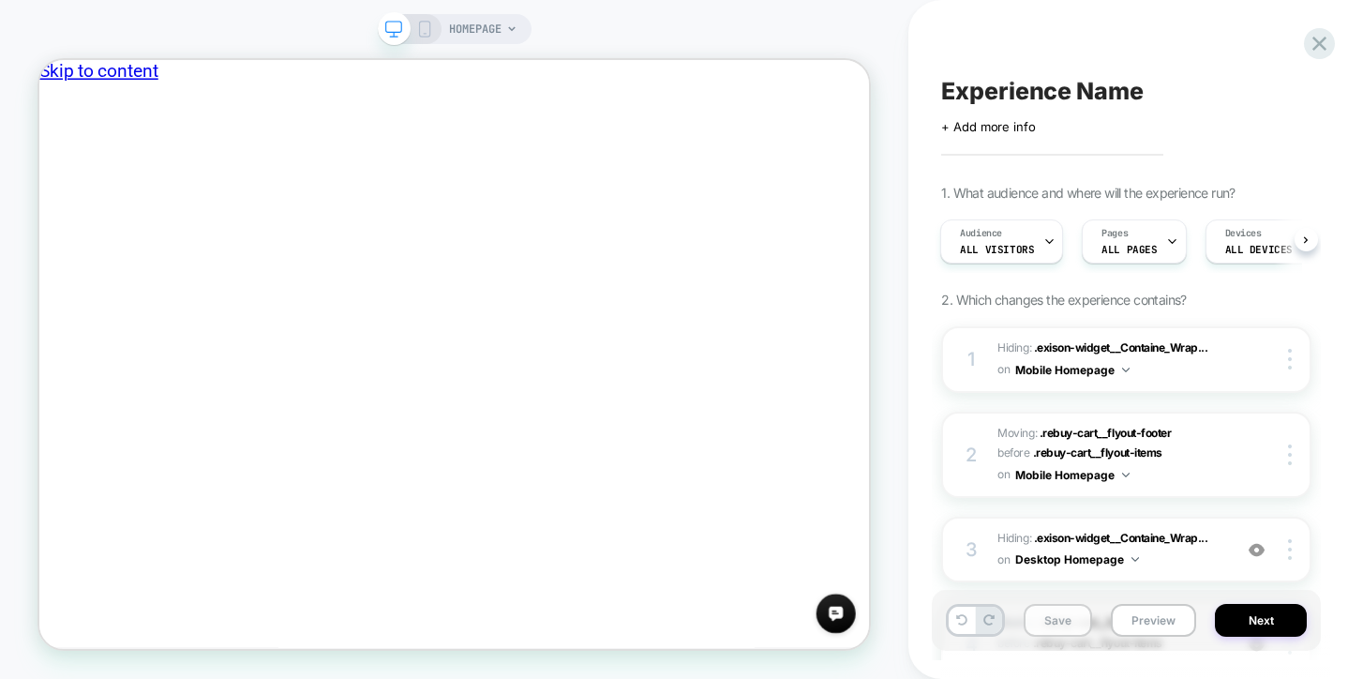
click at [1061, 627] on button "Save" at bounding box center [1058, 620] width 68 height 33
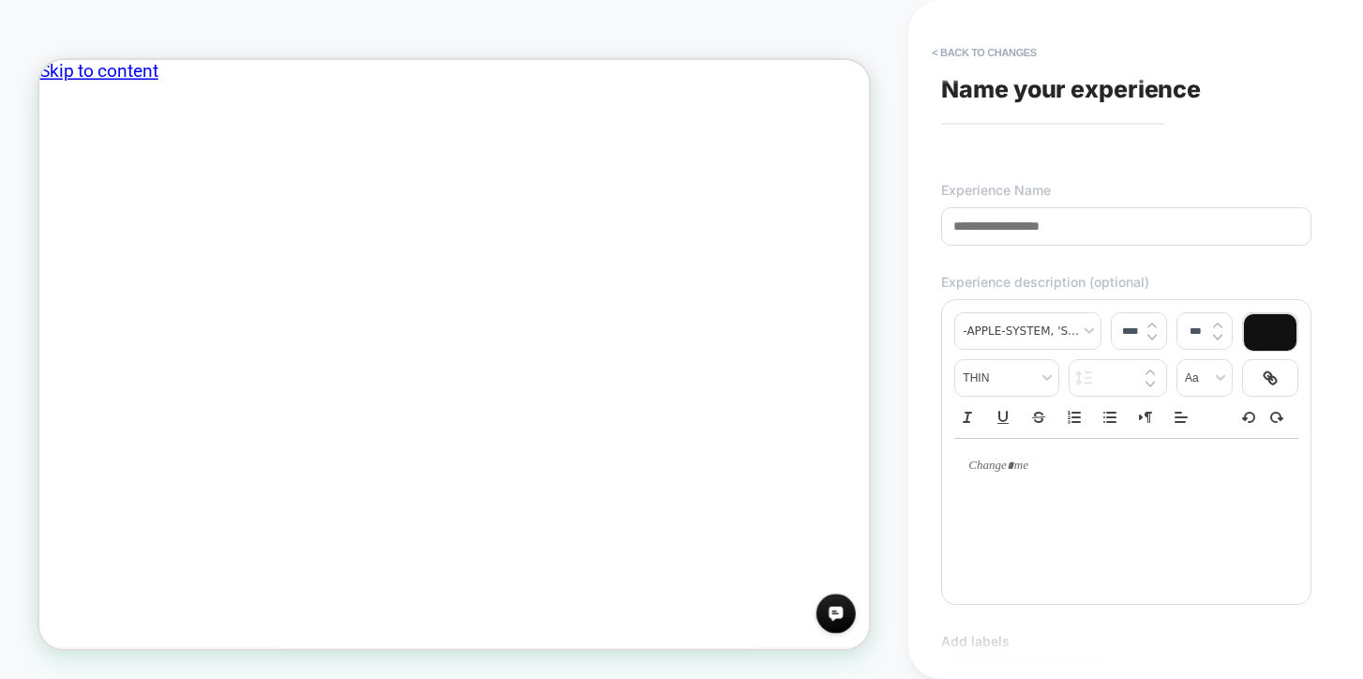
type input "*"
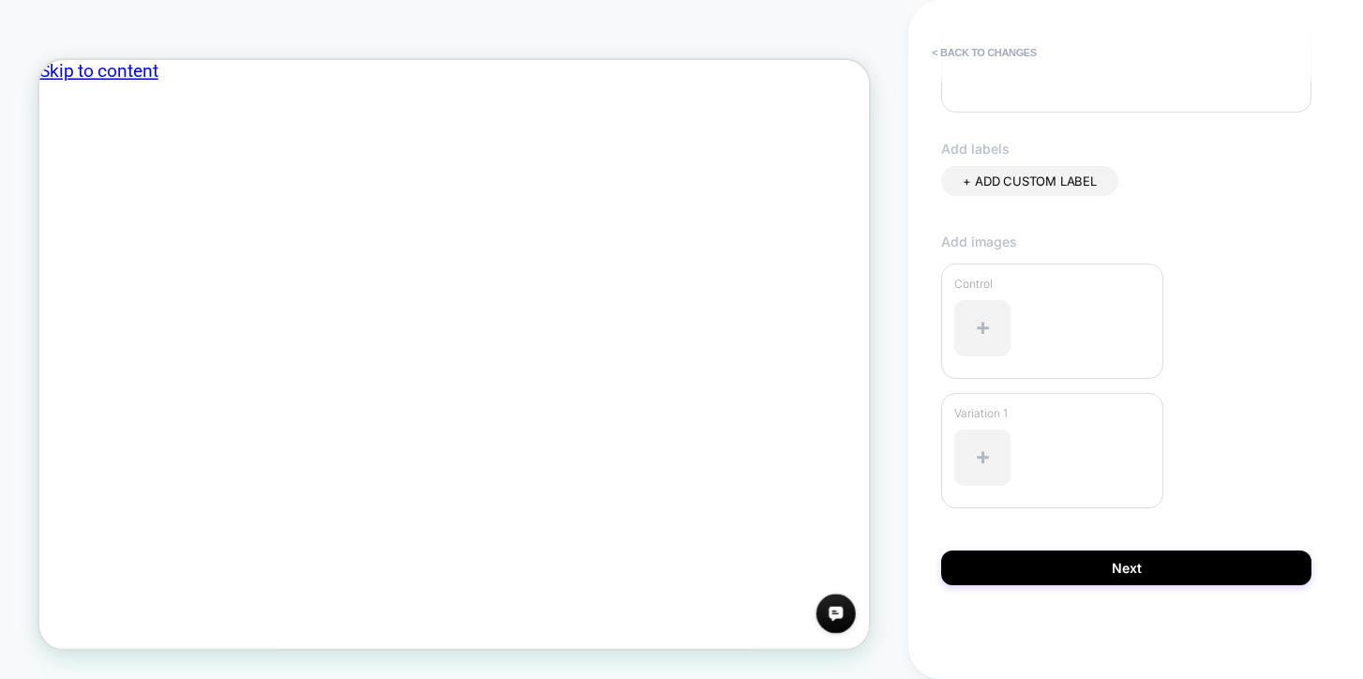
type input "**********"
click at [981, 453] on div at bounding box center [982, 457] width 56 height 56
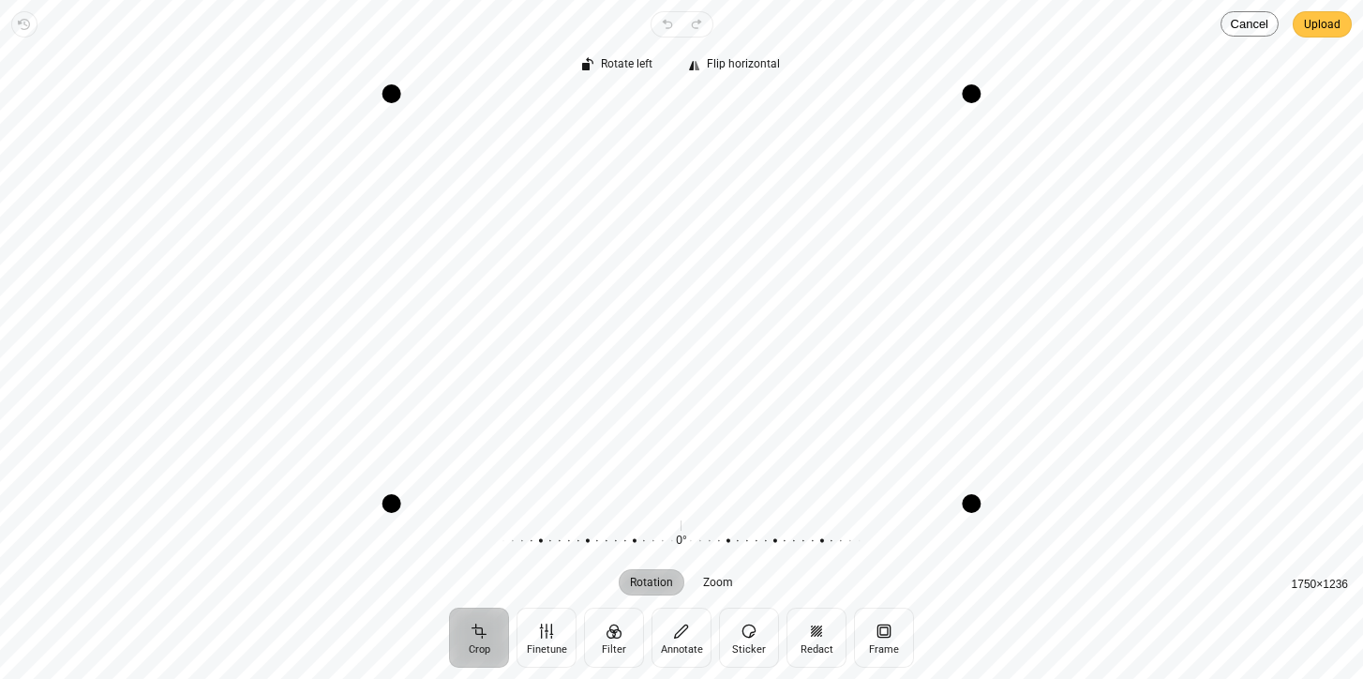
click at [1310, 27] on span "Upload" at bounding box center [1322, 24] width 37 height 22
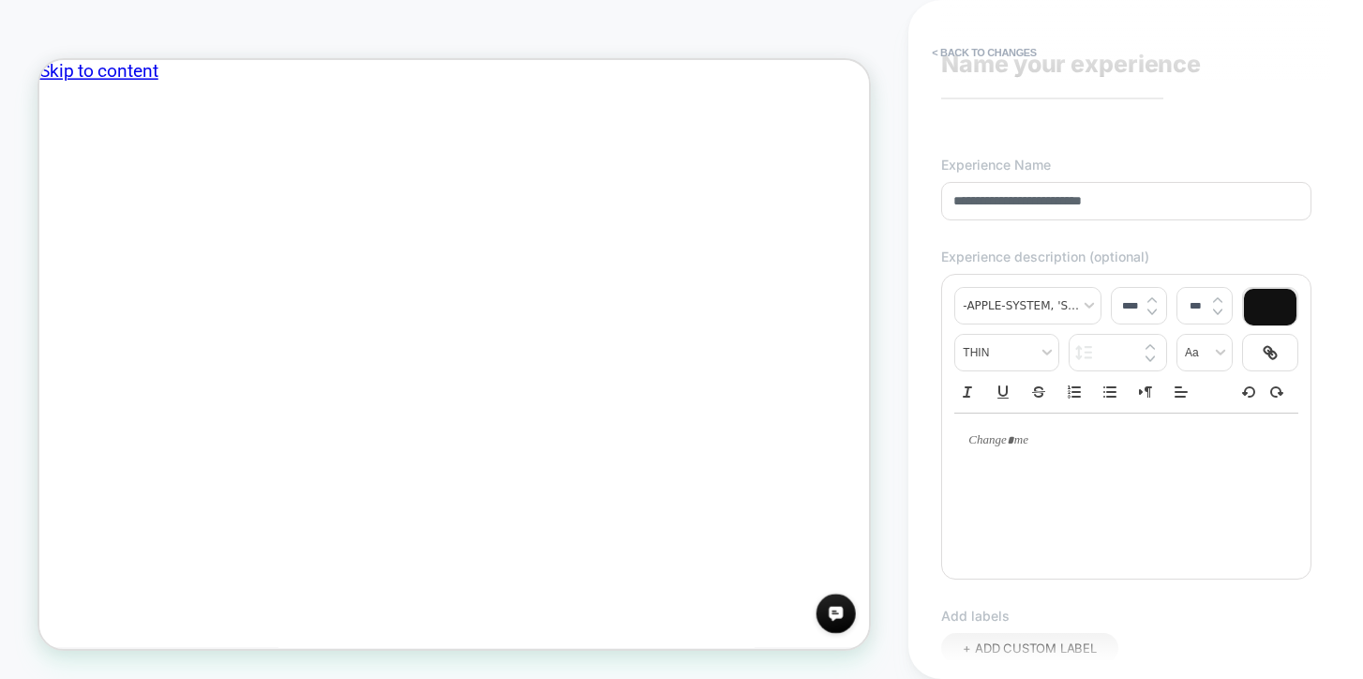
scroll to position [0, 0]
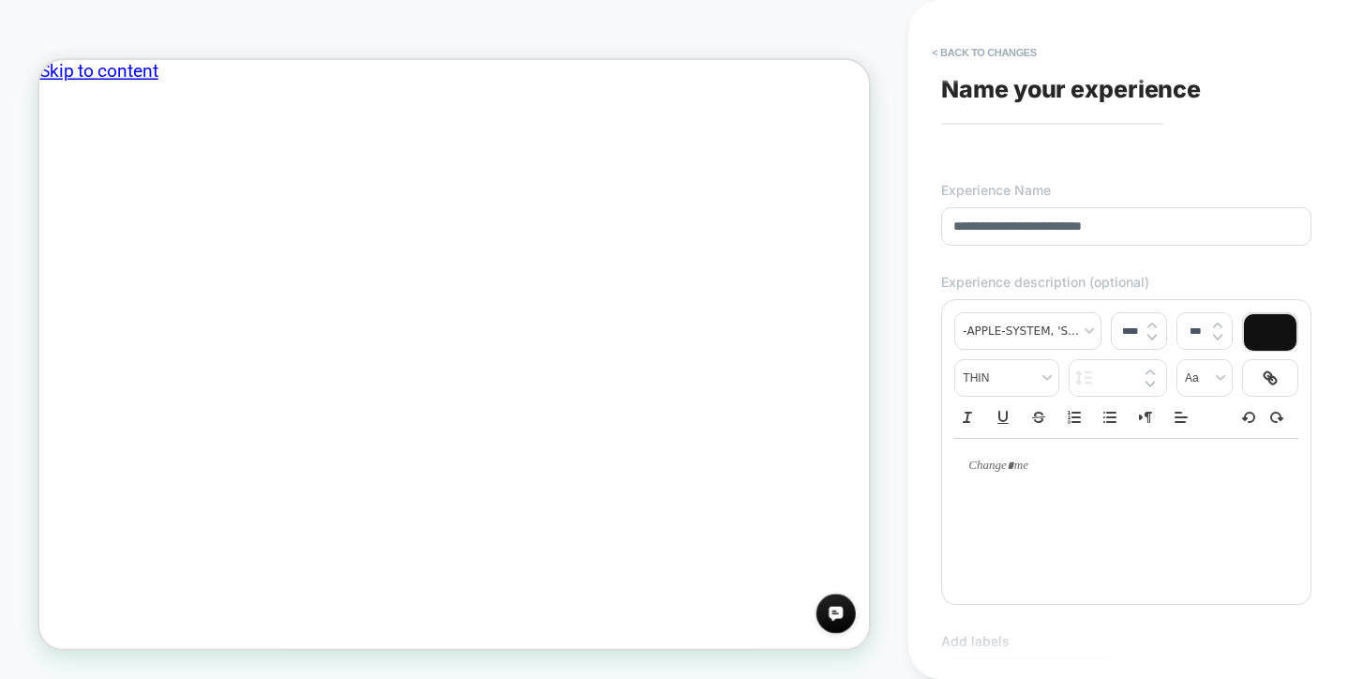
click at [1061, 85] on span "Name your experience" at bounding box center [1071, 89] width 260 height 28
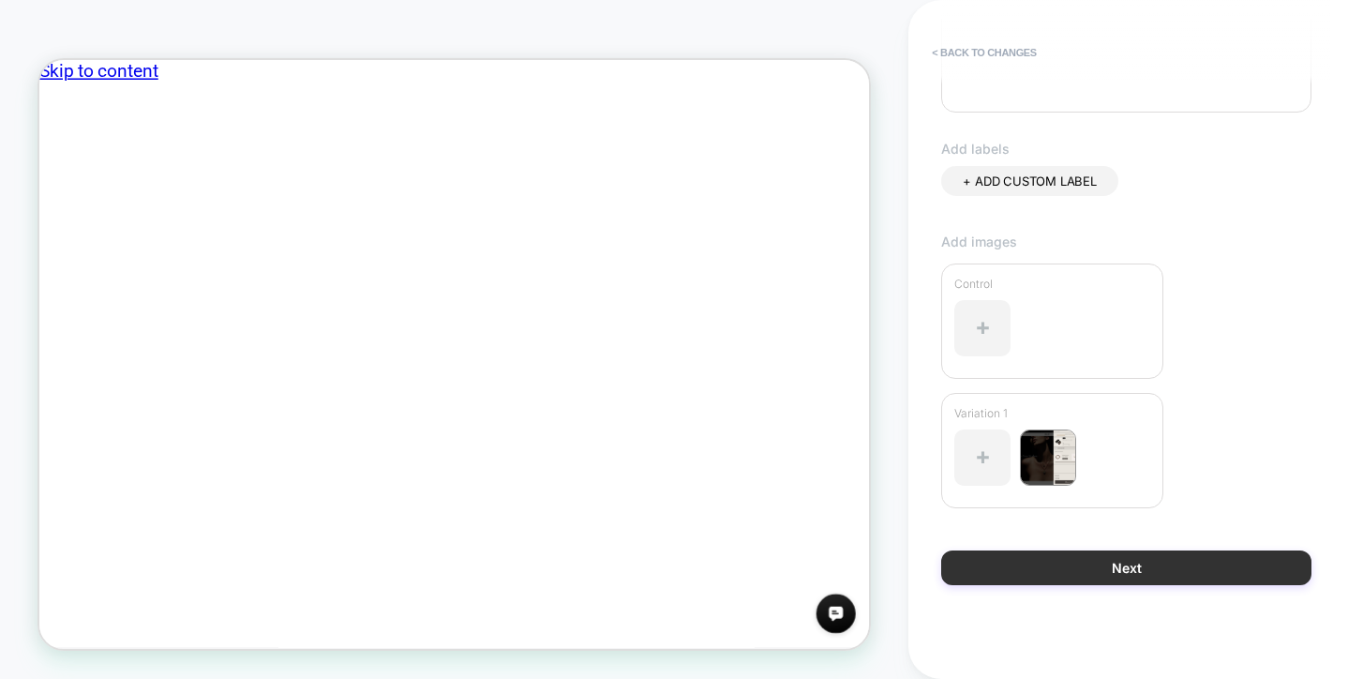
click at [1110, 576] on button "Next" at bounding box center [1126, 567] width 370 height 35
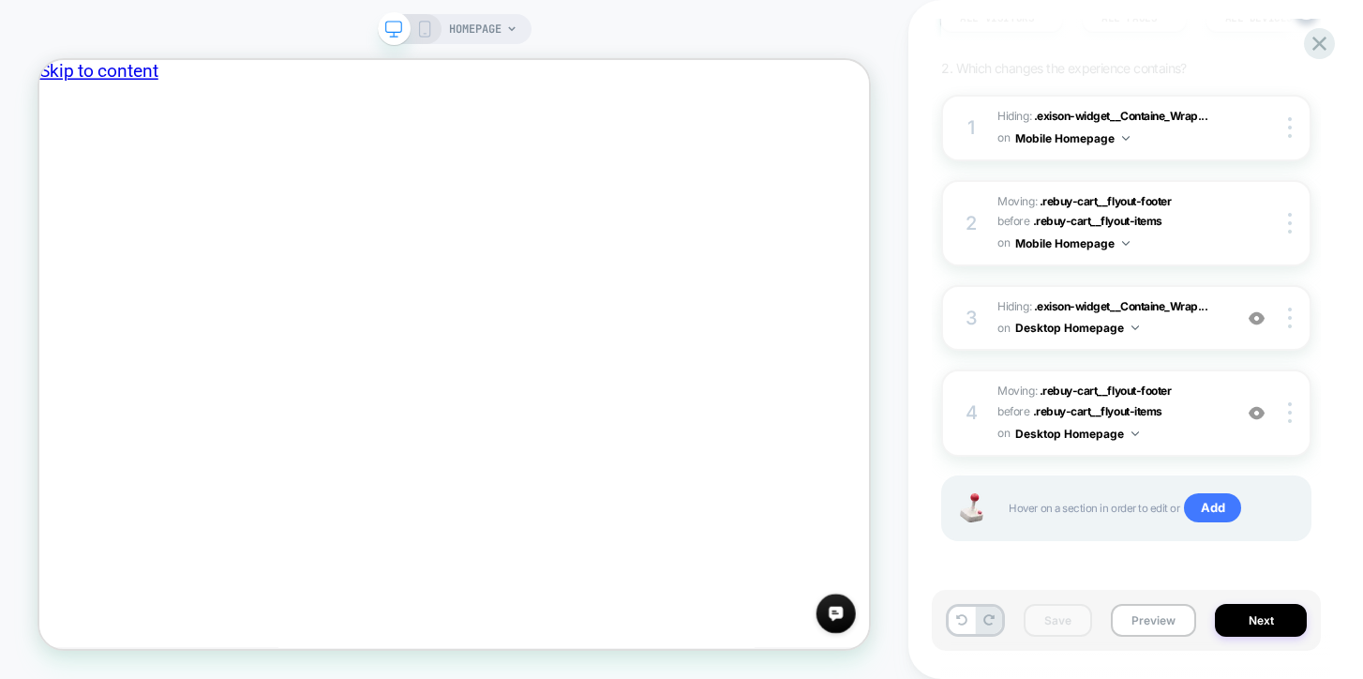
scroll to position [0, 0]
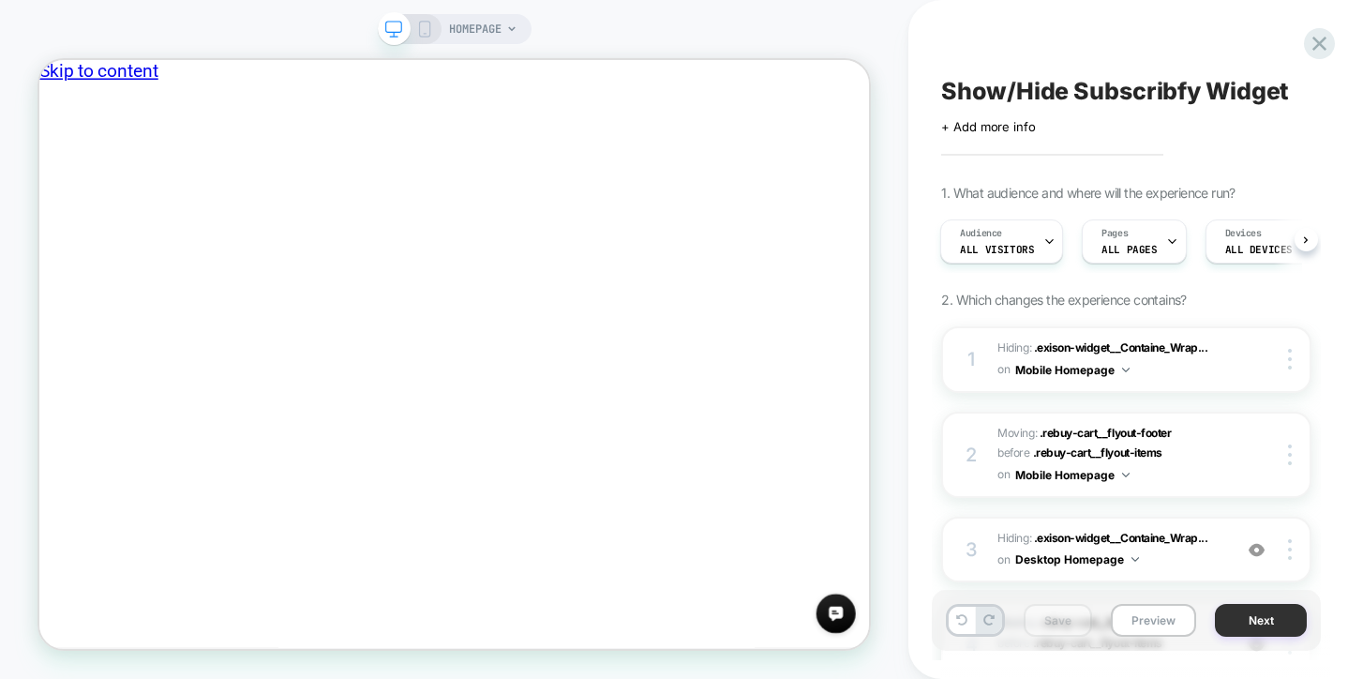
click at [1246, 618] on button "Next" at bounding box center [1261, 620] width 92 height 33
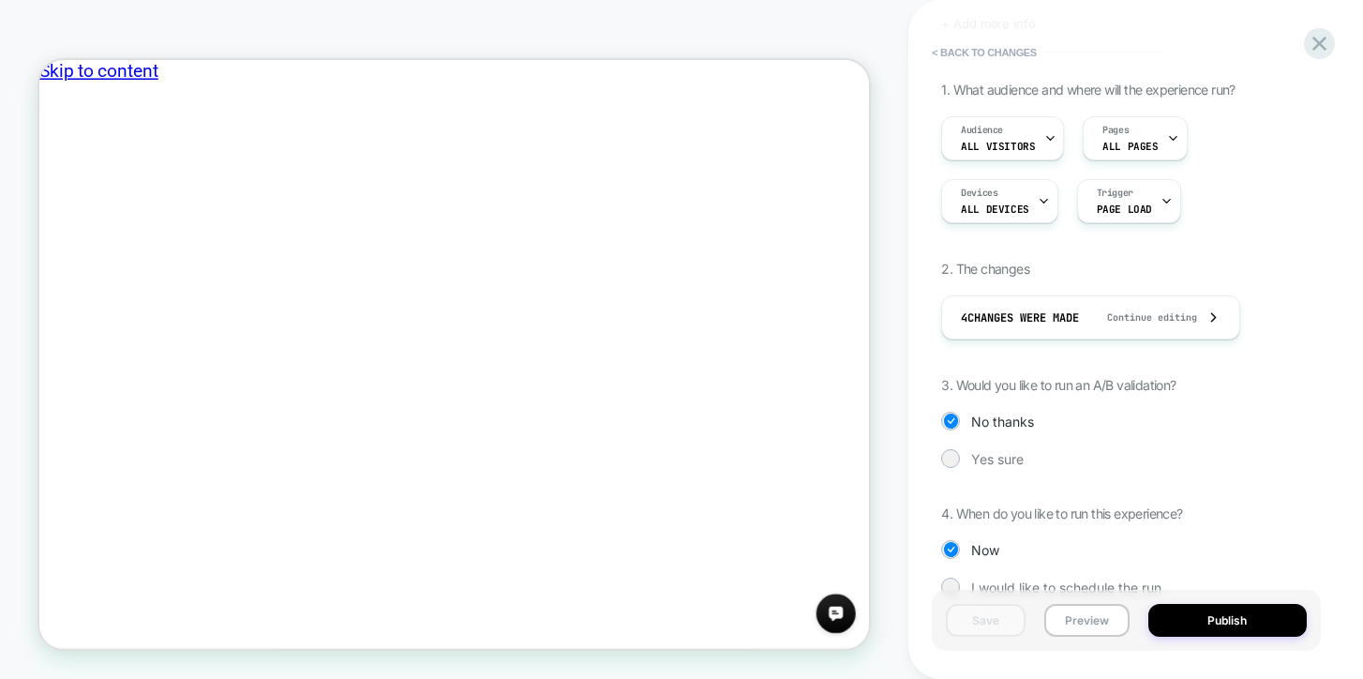
scroll to position [170, 0]
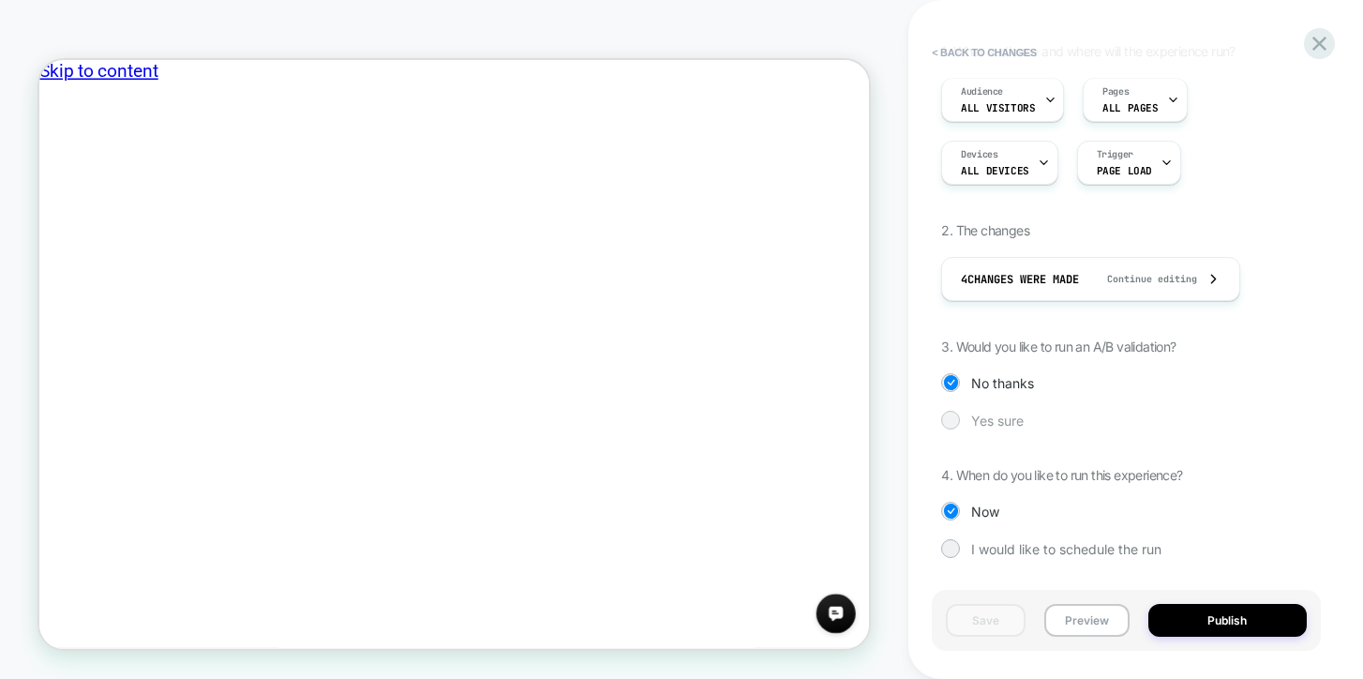
click at [952, 421] on div at bounding box center [951, 419] width 14 height 14
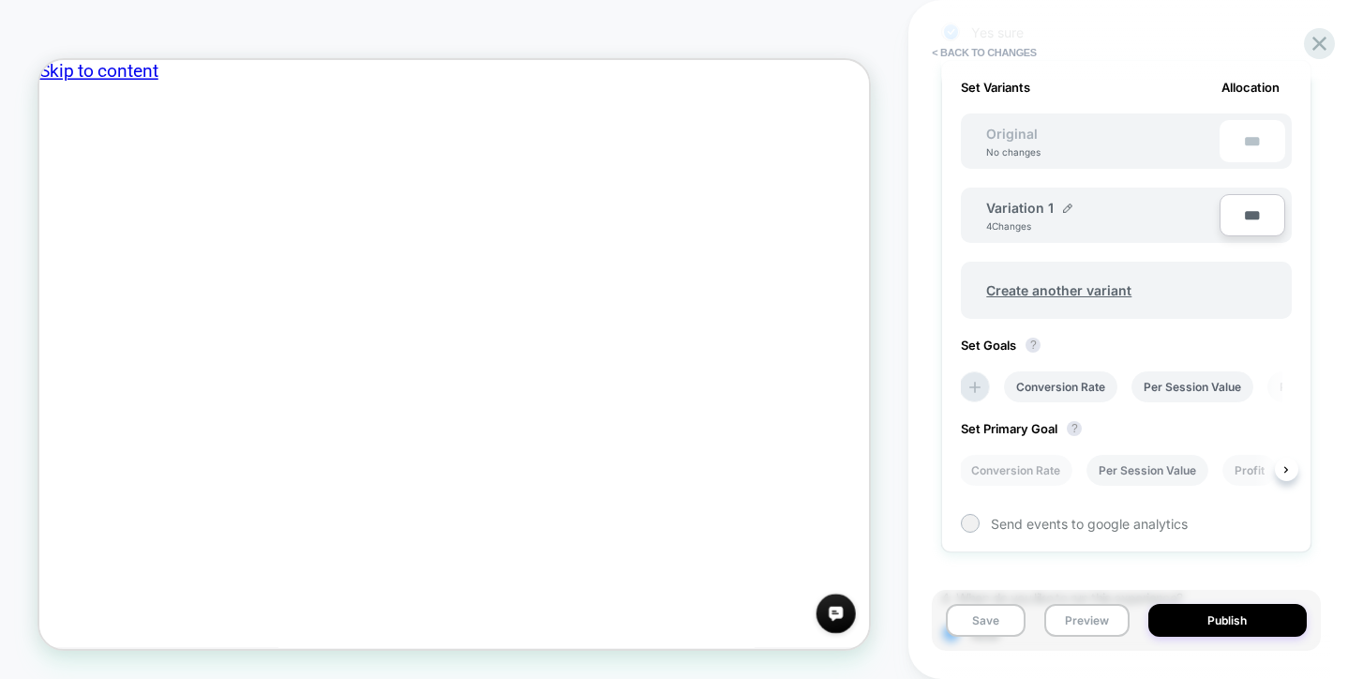
scroll to position [549, 0]
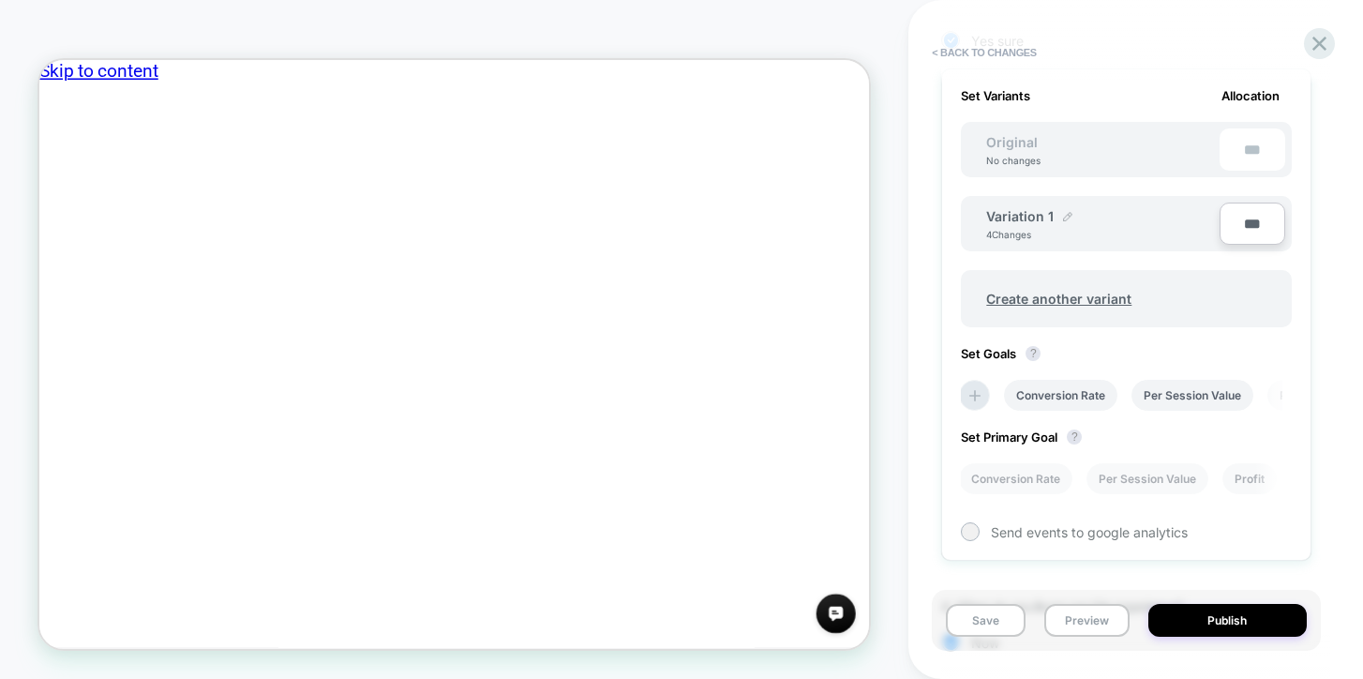
click at [1065, 214] on img at bounding box center [1067, 216] width 9 height 9
click at [1045, 227] on input "**********" at bounding box center [1054, 225] width 136 height 37
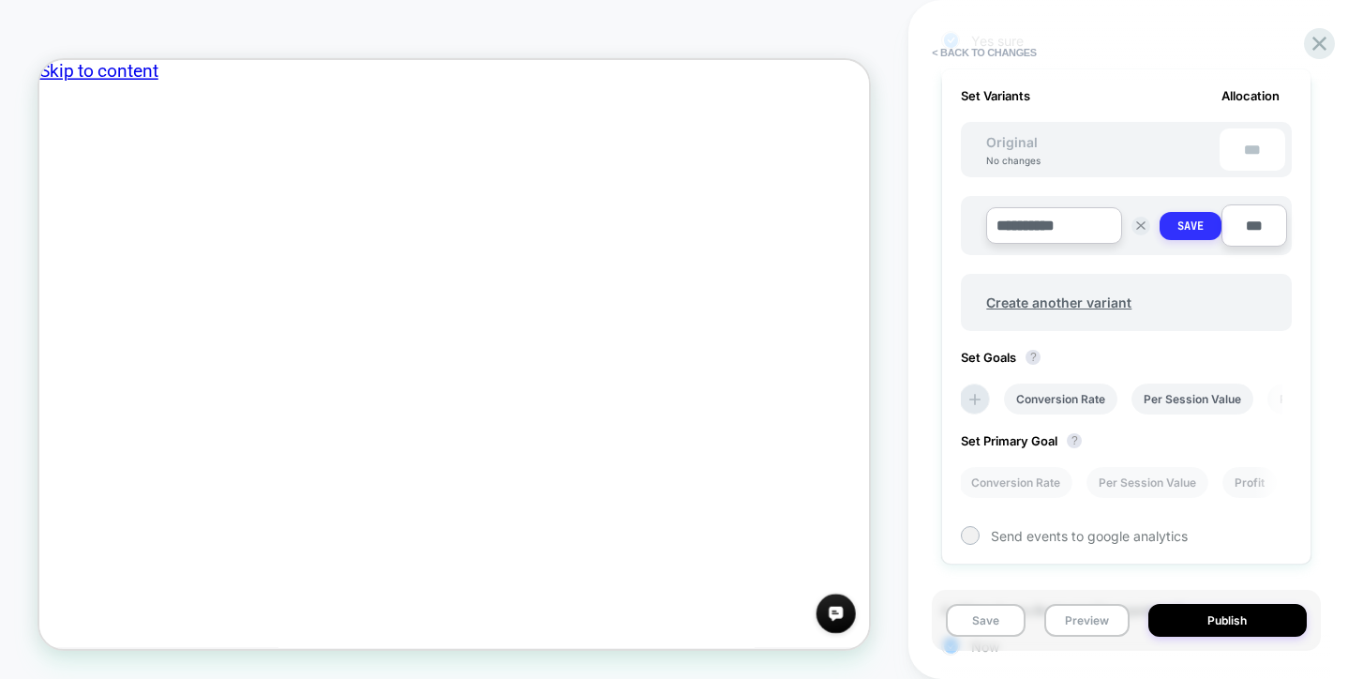
type input "**********"
click at [1175, 224] on button "Save" at bounding box center [1191, 226] width 62 height 28
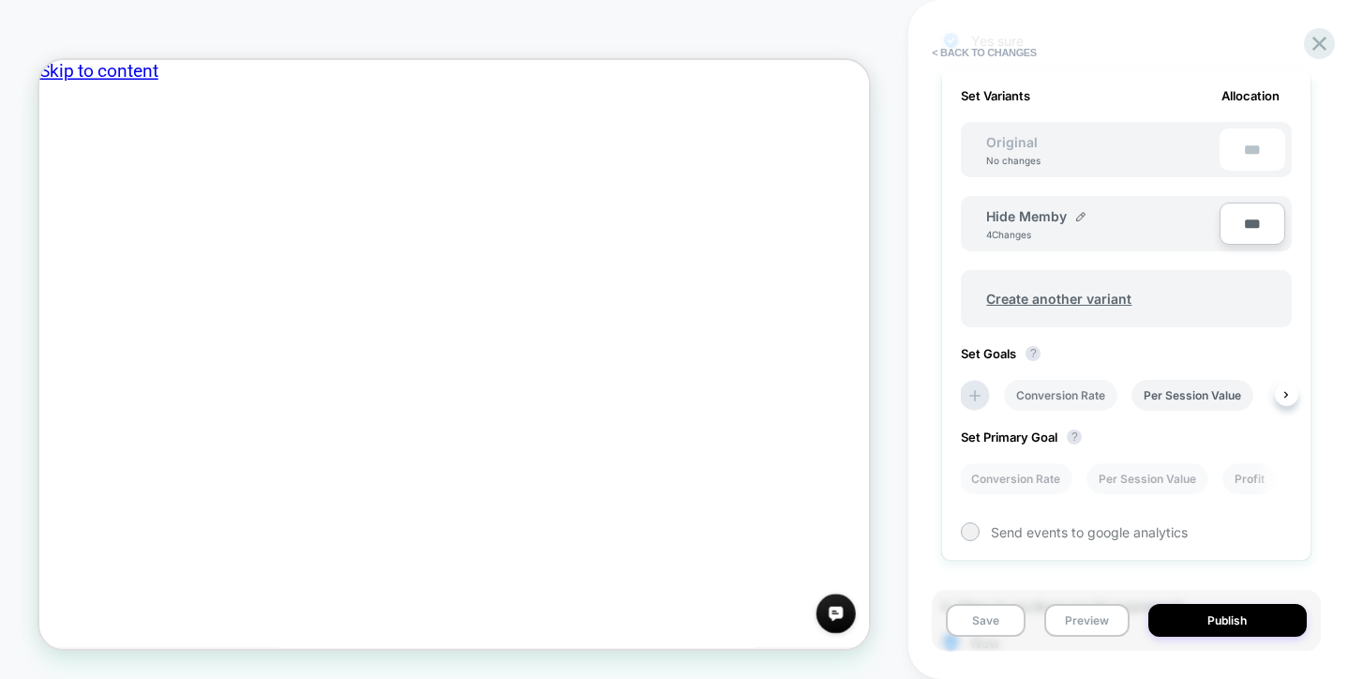
click at [1074, 395] on li "Conversion Rate" at bounding box center [1060, 395] width 113 height 31
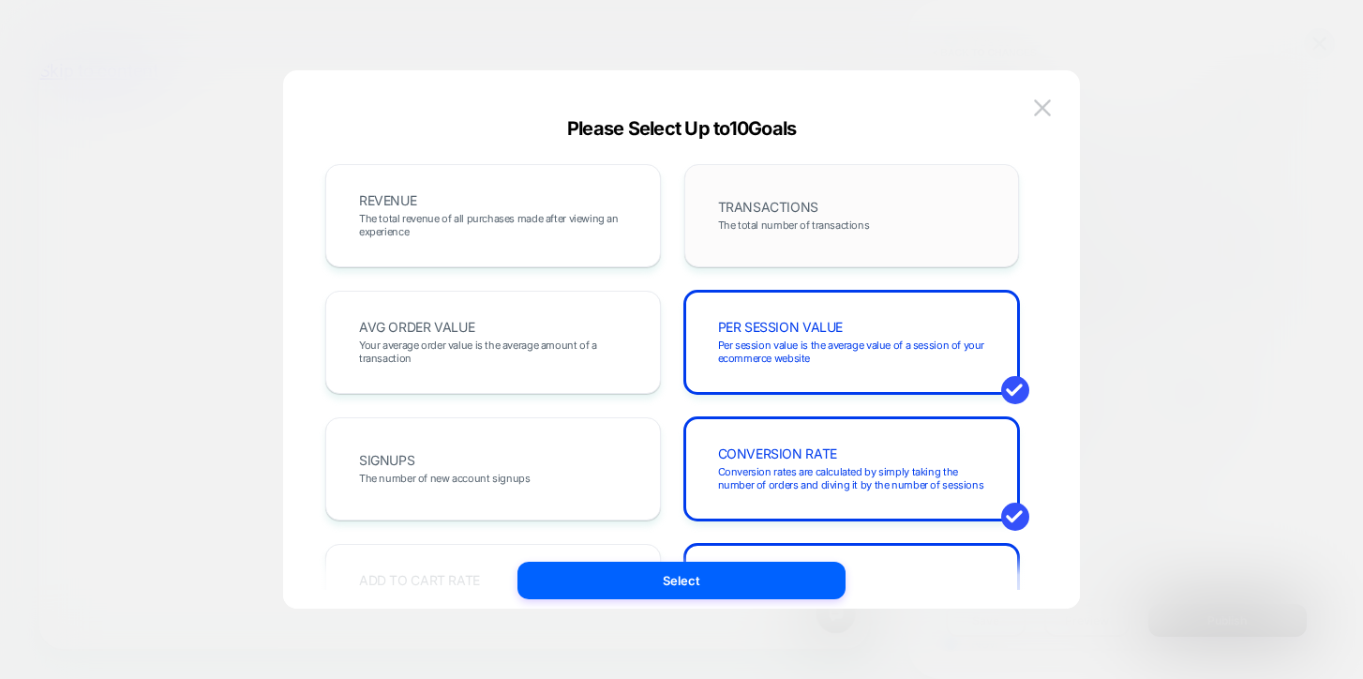
click at [784, 216] on div "TRANSACTIONS The total number of transactions" at bounding box center [852, 216] width 296 height 64
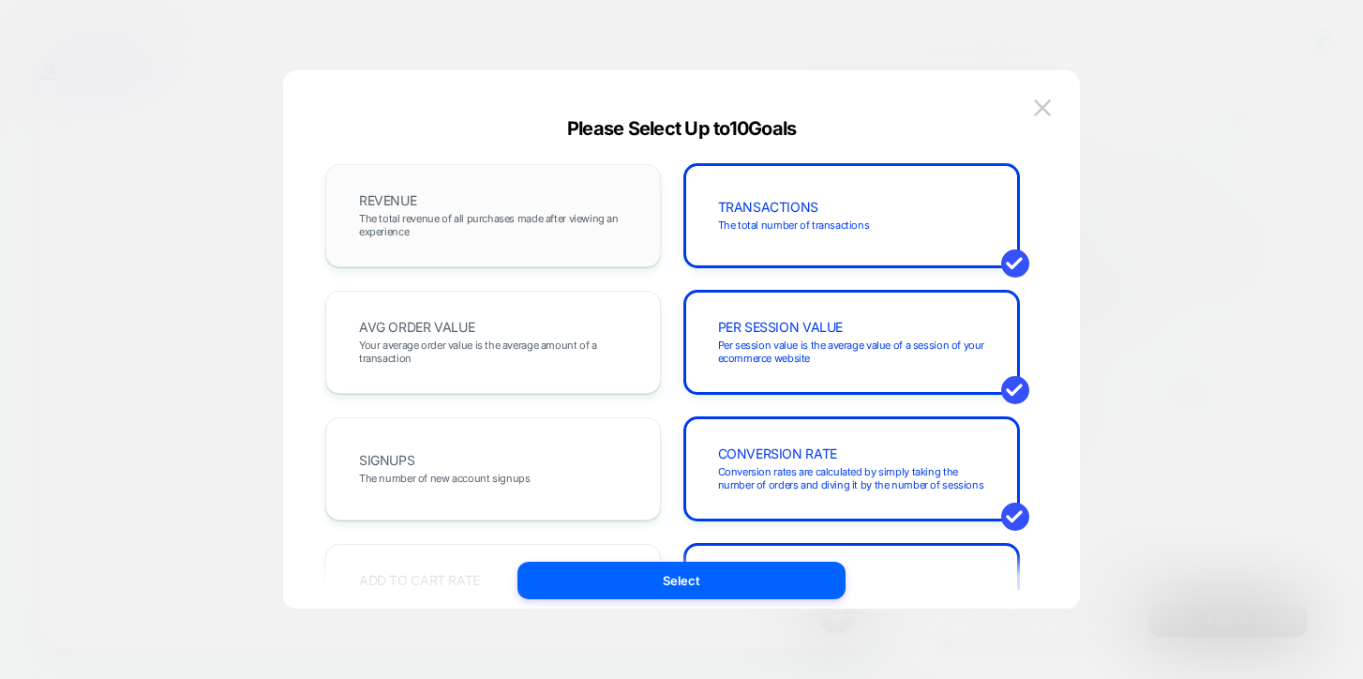
click at [532, 224] on span "The total revenue of all purchases made after viewing an experience" at bounding box center [493, 225] width 268 height 26
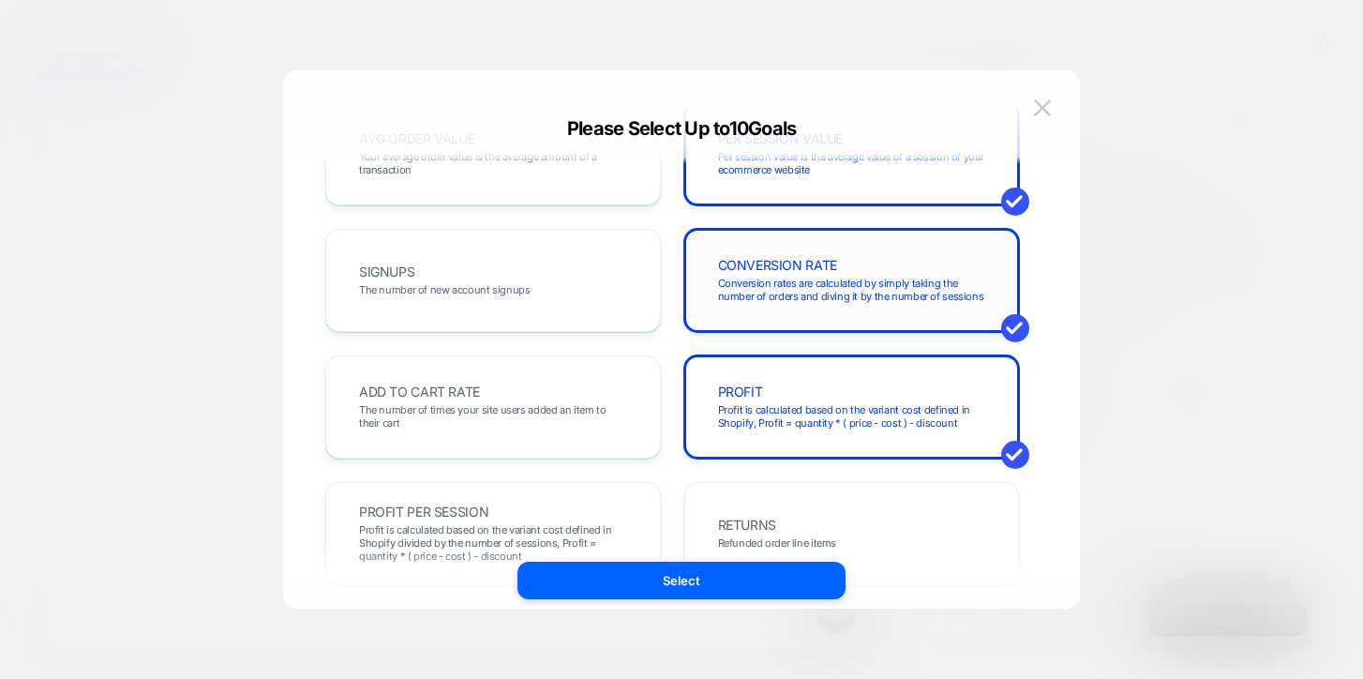
scroll to position [304, 0]
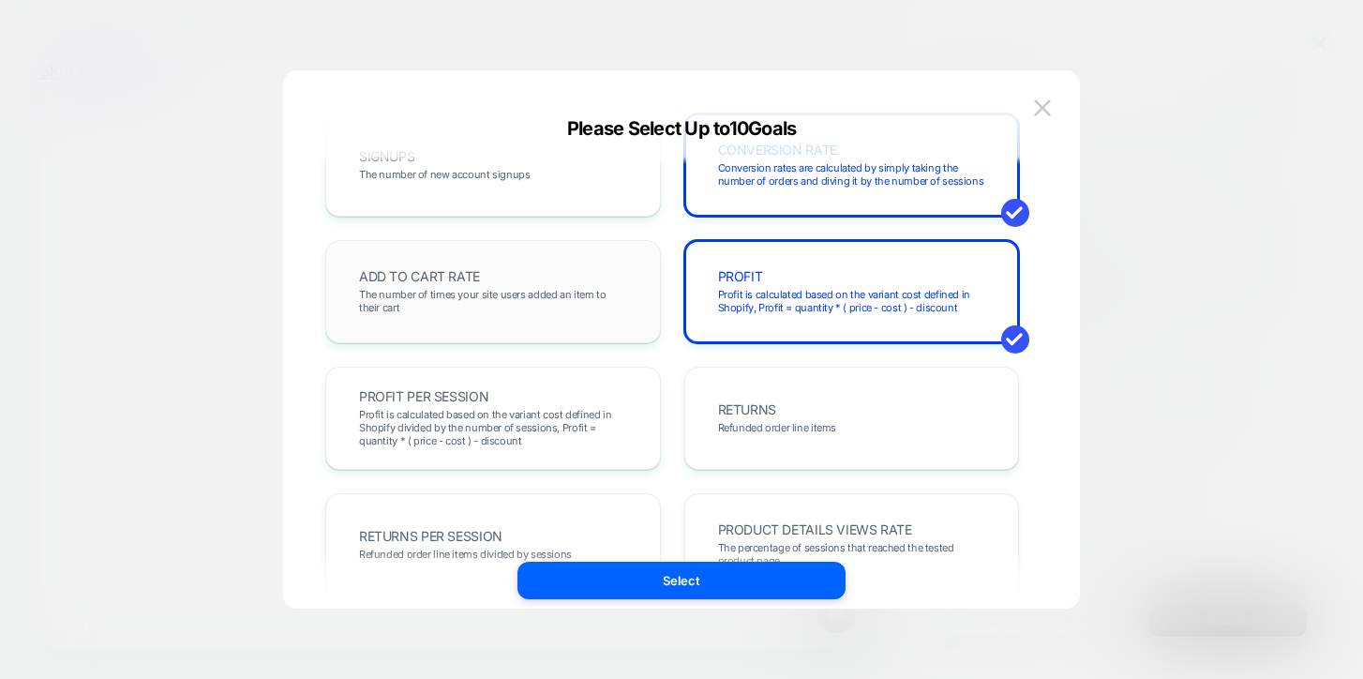
click at [525, 305] on span "The number of times your site users added an item to their cart" at bounding box center [493, 301] width 268 height 26
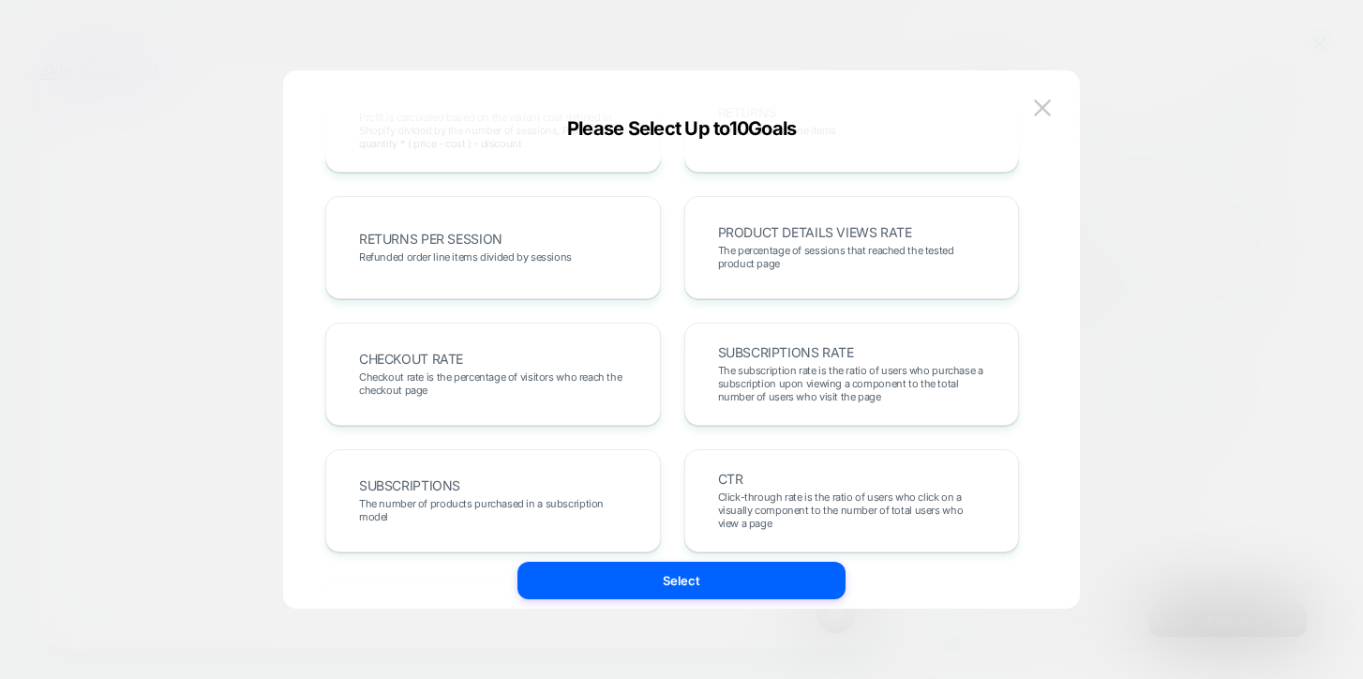
scroll to position [607, 0]
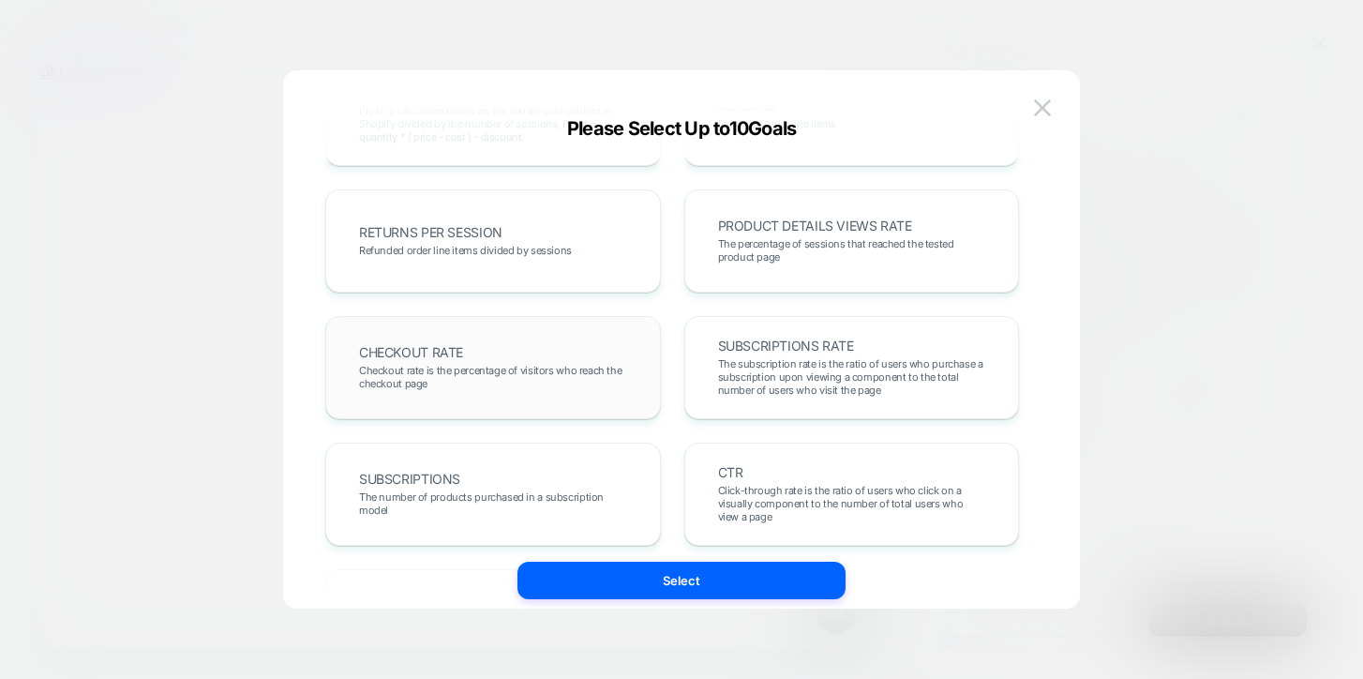
click at [562, 353] on div "CHECKOUT RATE Checkout rate is the percentage of visitors who reach the checkou…" at bounding box center [493, 368] width 296 height 64
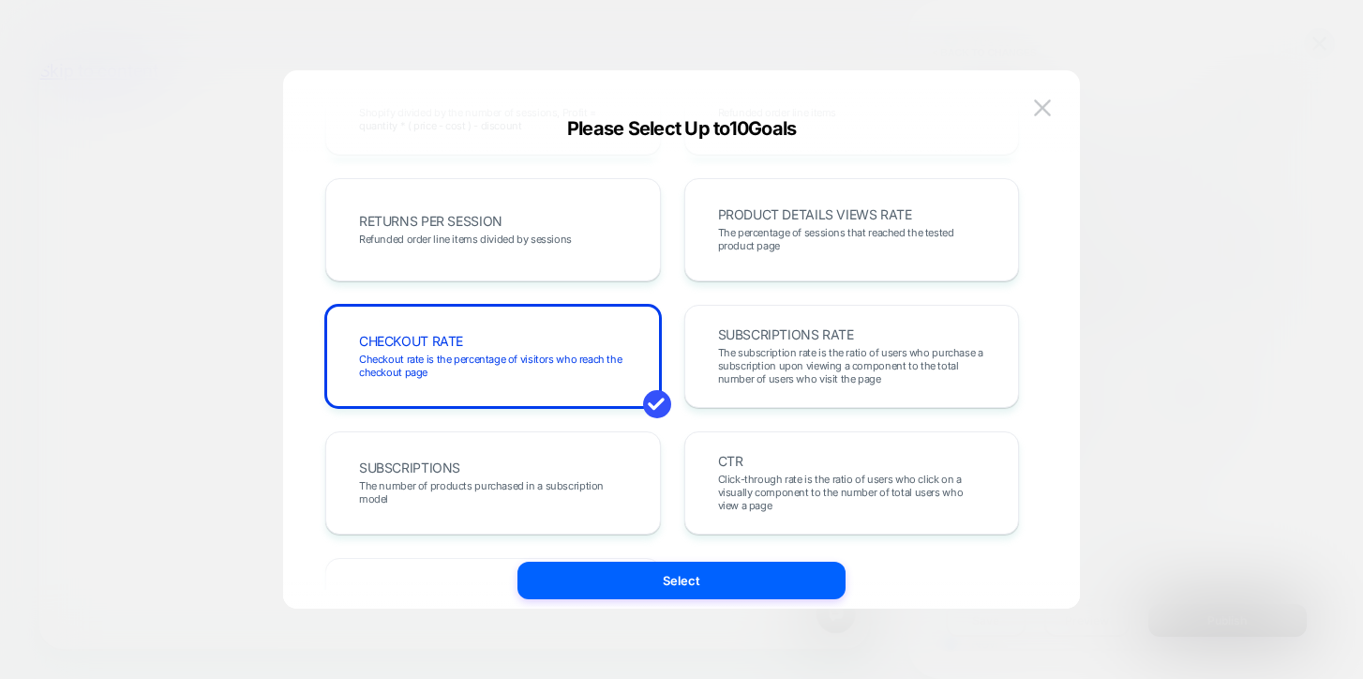
scroll to position [746, 0]
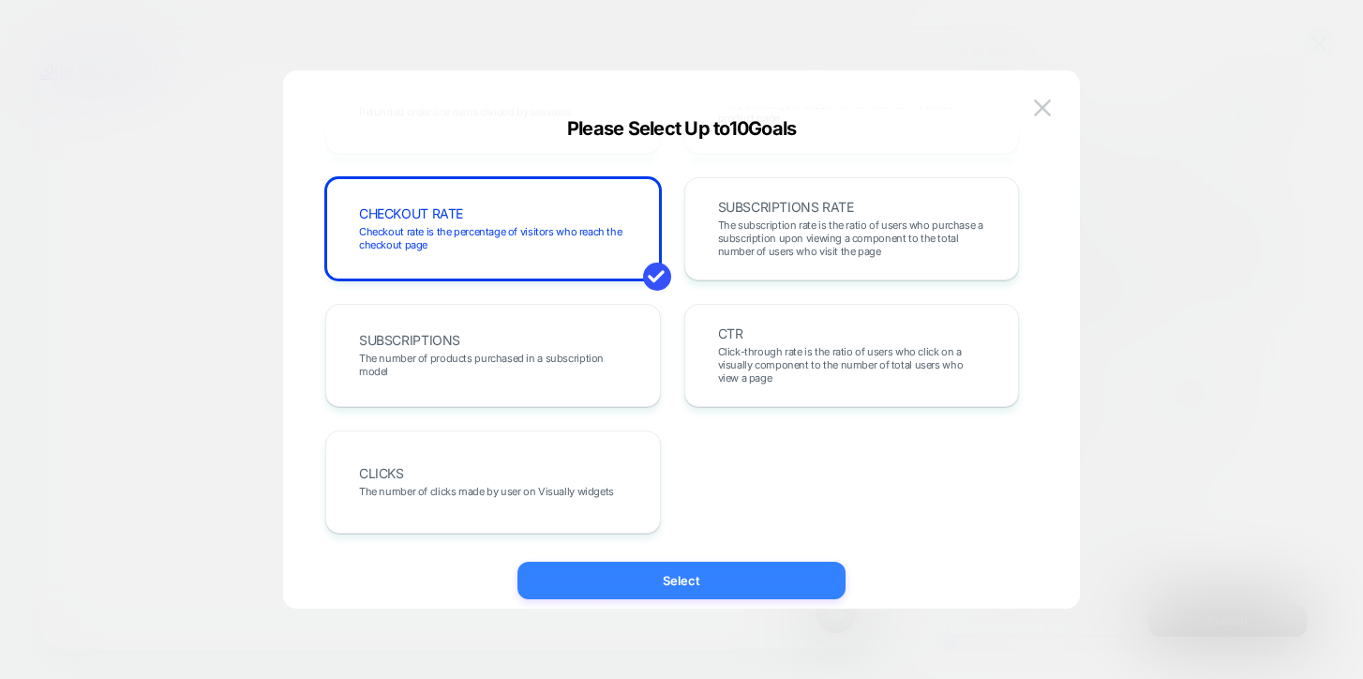
click at [689, 579] on button "Select" at bounding box center [681, 580] width 328 height 37
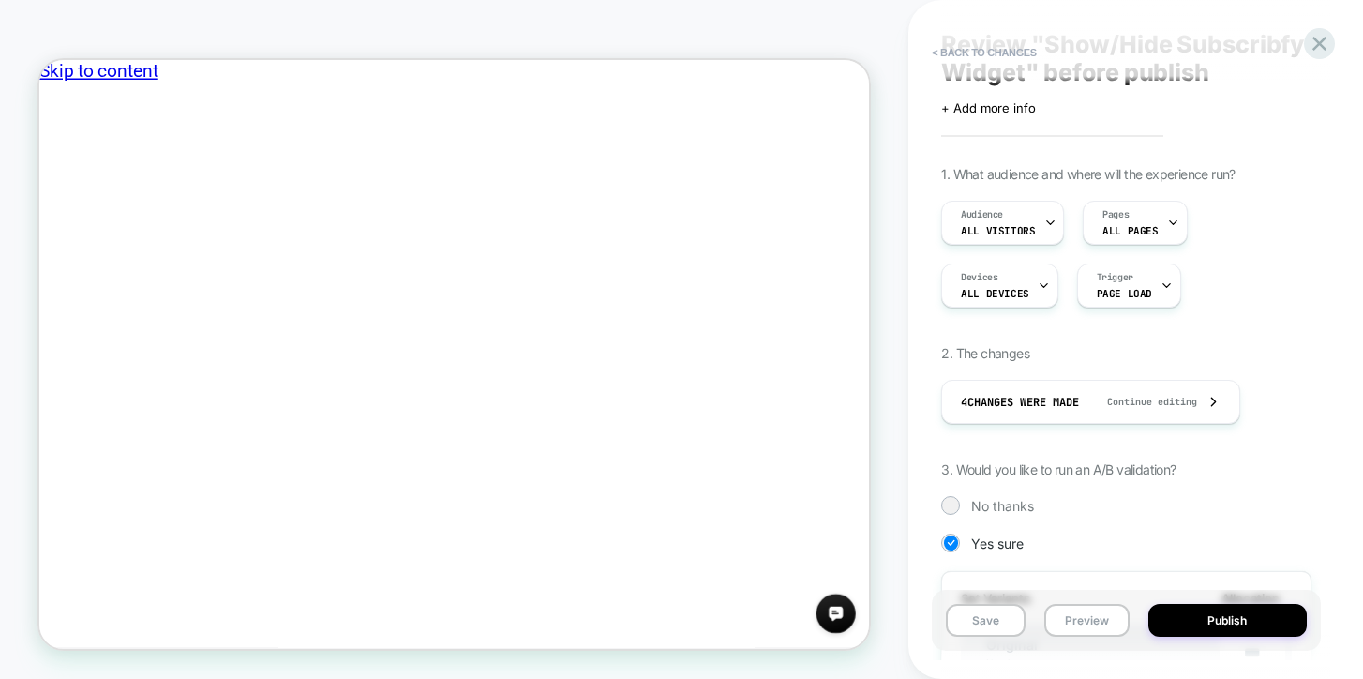
scroll to position [0, 0]
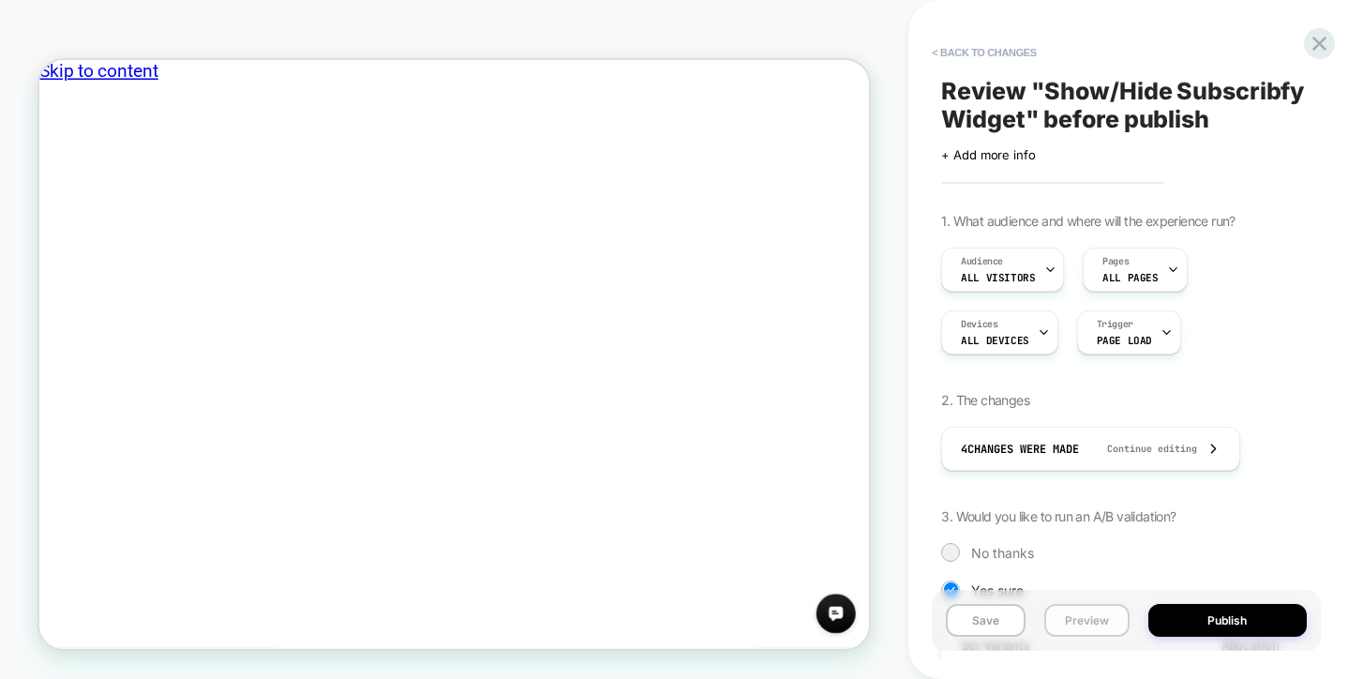
click at [1087, 623] on button "Preview" at bounding box center [1086, 620] width 85 height 33
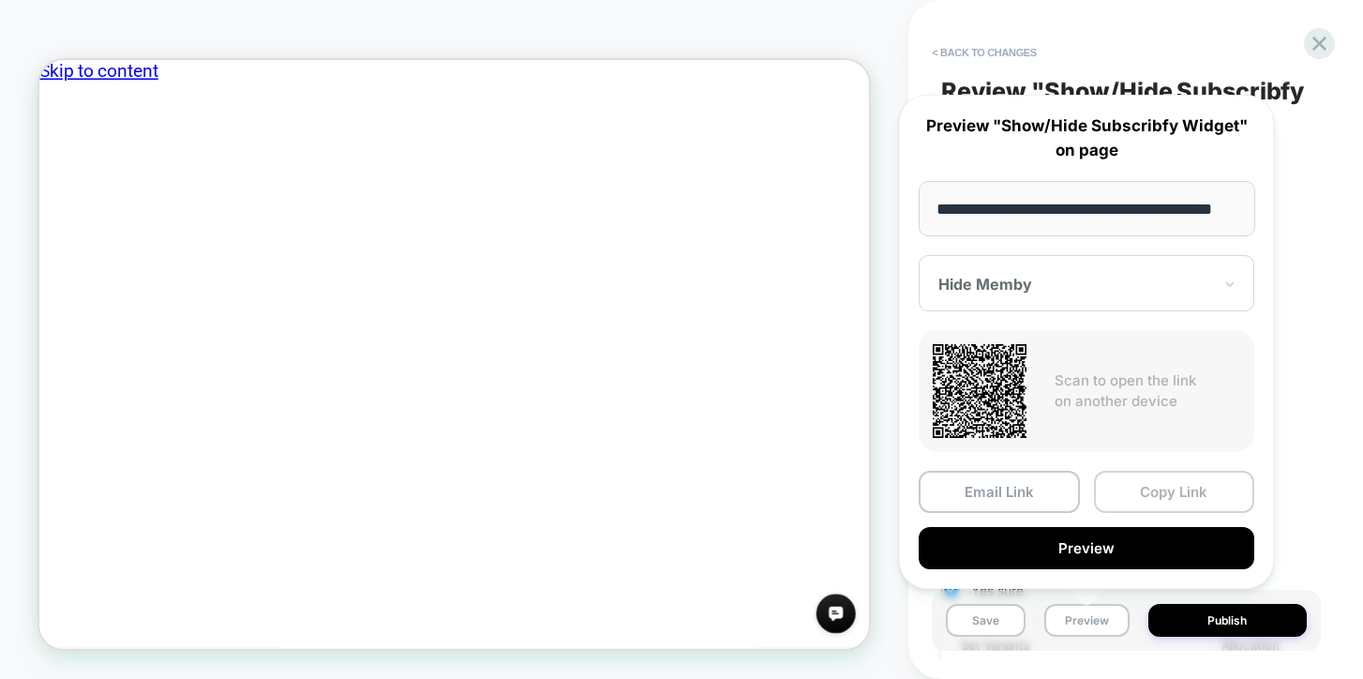
click at [1149, 492] on button "Copy Link" at bounding box center [1174, 492] width 161 height 42
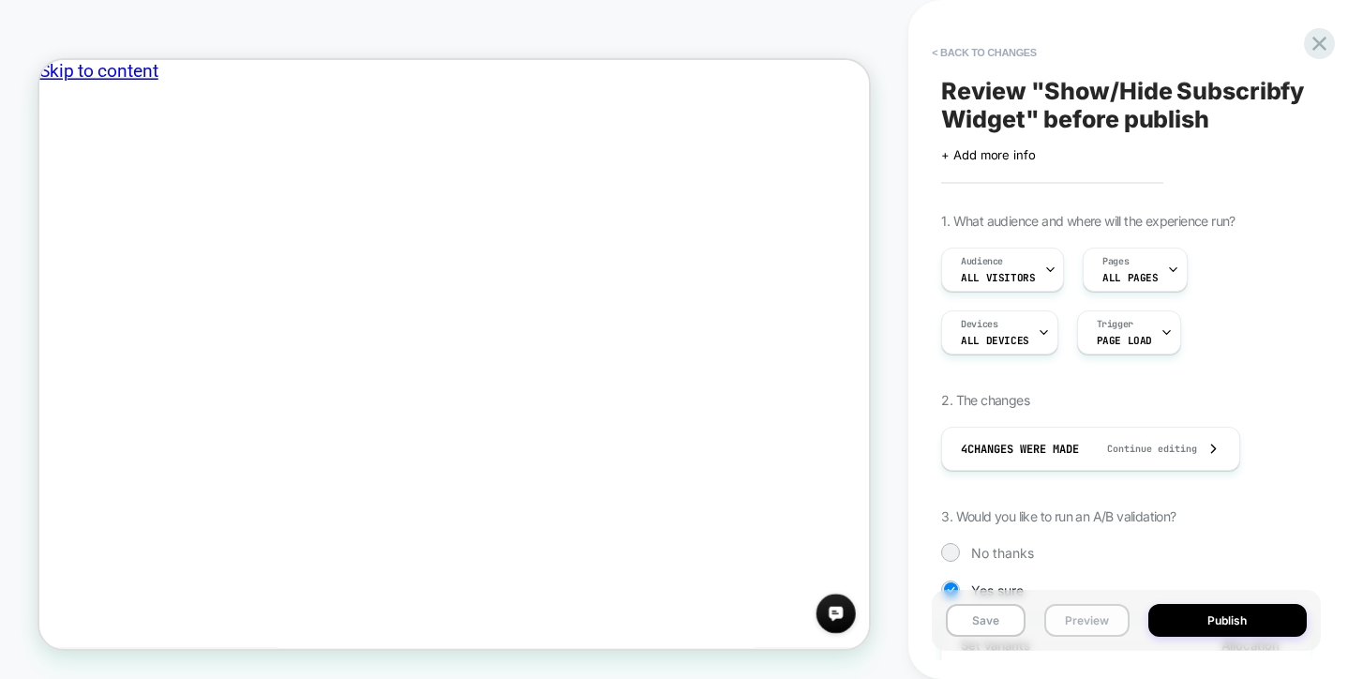
click at [1108, 626] on button "Preview" at bounding box center [1086, 620] width 85 height 33
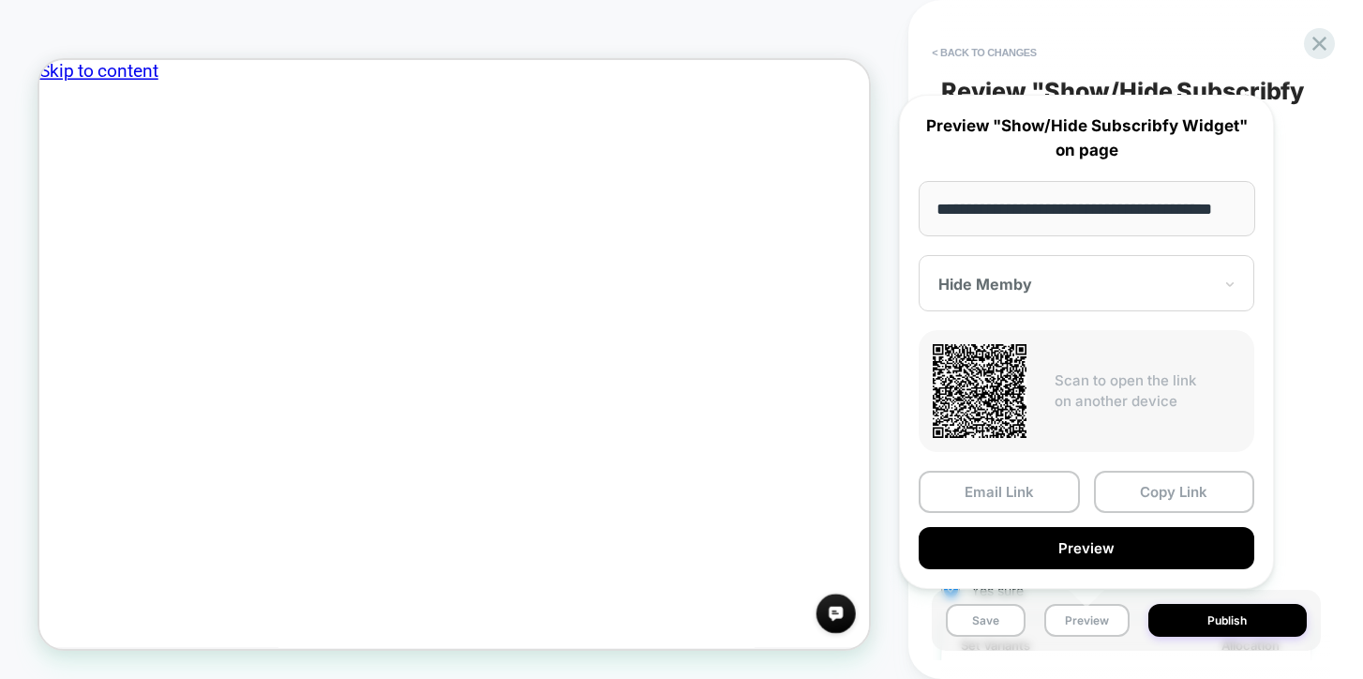
click at [1303, 340] on div "Devices ALL DEVICES Trigger Page Load" at bounding box center [1126, 332] width 370 height 44
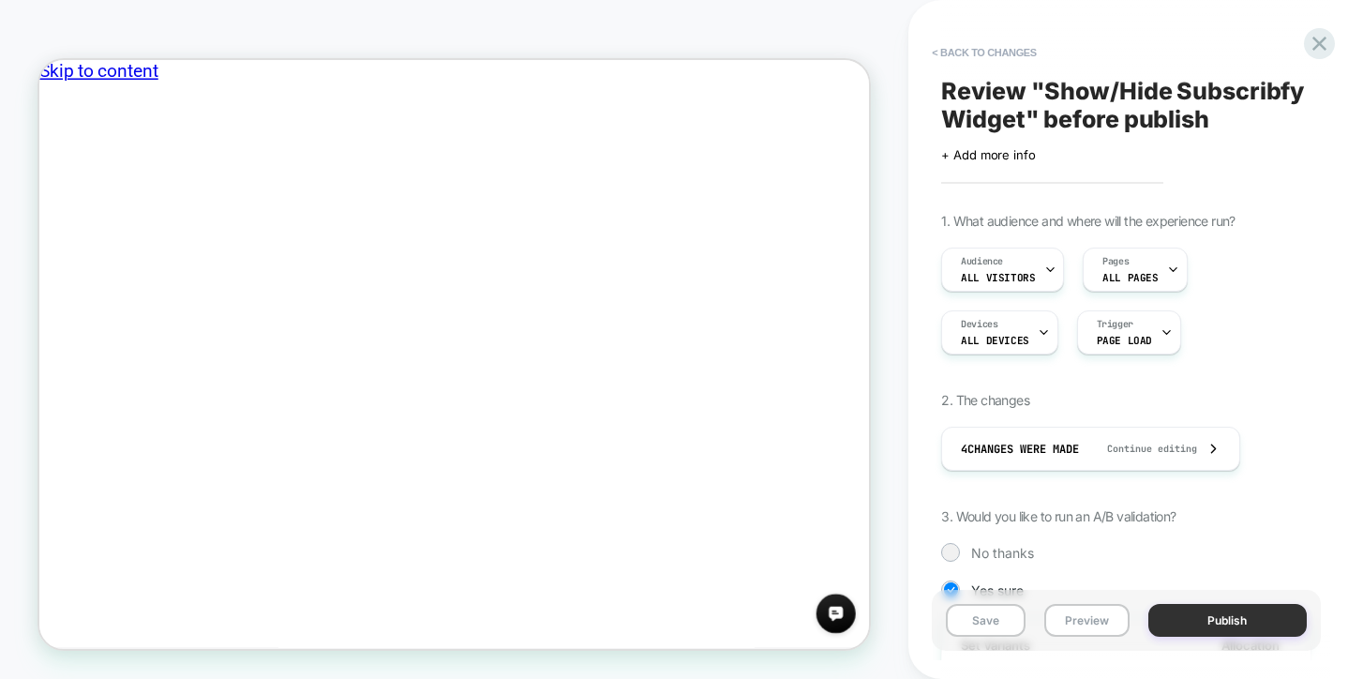
click at [1215, 623] on button "Publish" at bounding box center [1227, 620] width 158 height 33
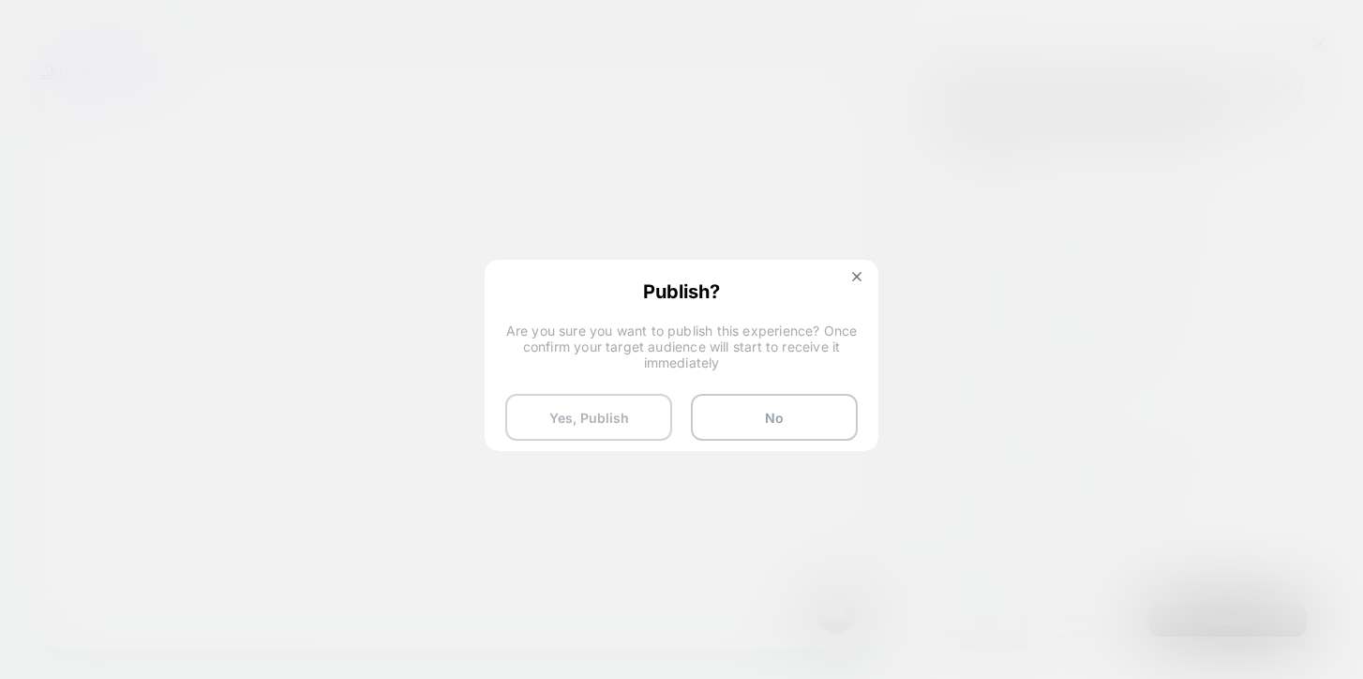
click at [565, 429] on button "Yes, Publish" at bounding box center [588, 417] width 167 height 47
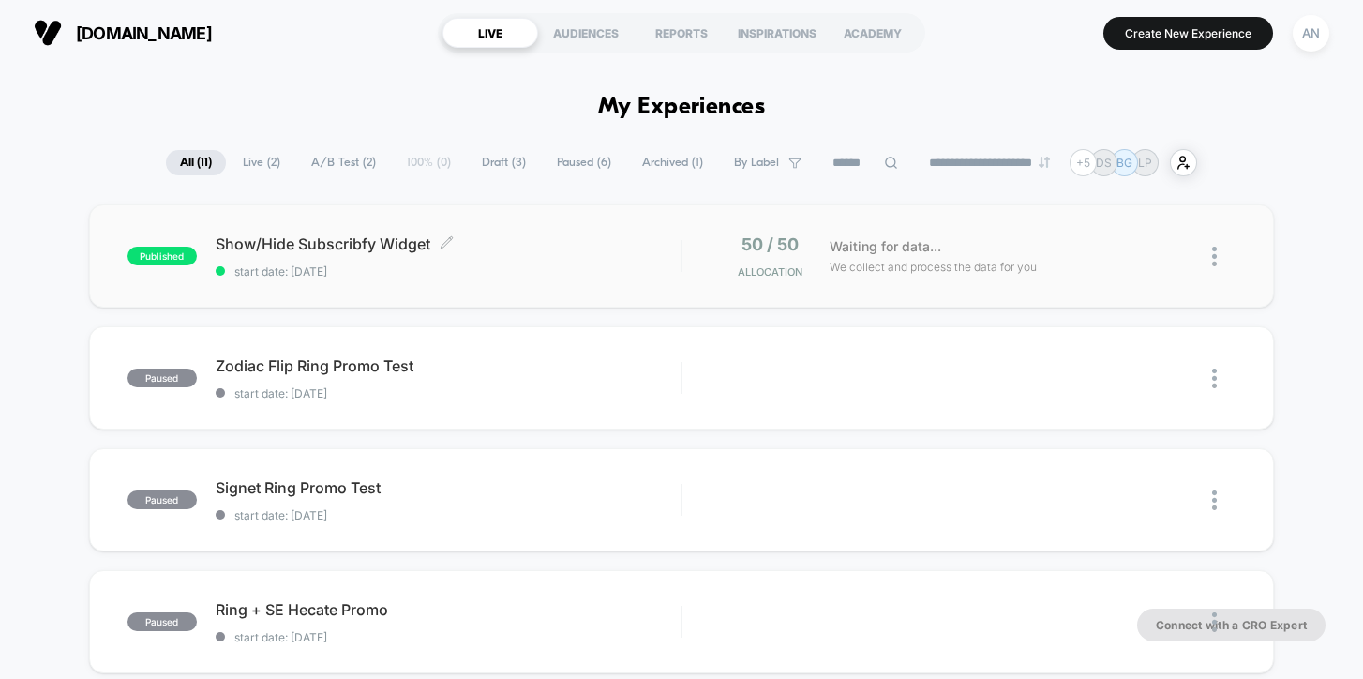
click at [459, 264] on span "start date: 9/25/2025" at bounding box center [449, 271] width 466 height 14
